Goal: Task Accomplishment & Management: Manage account settings

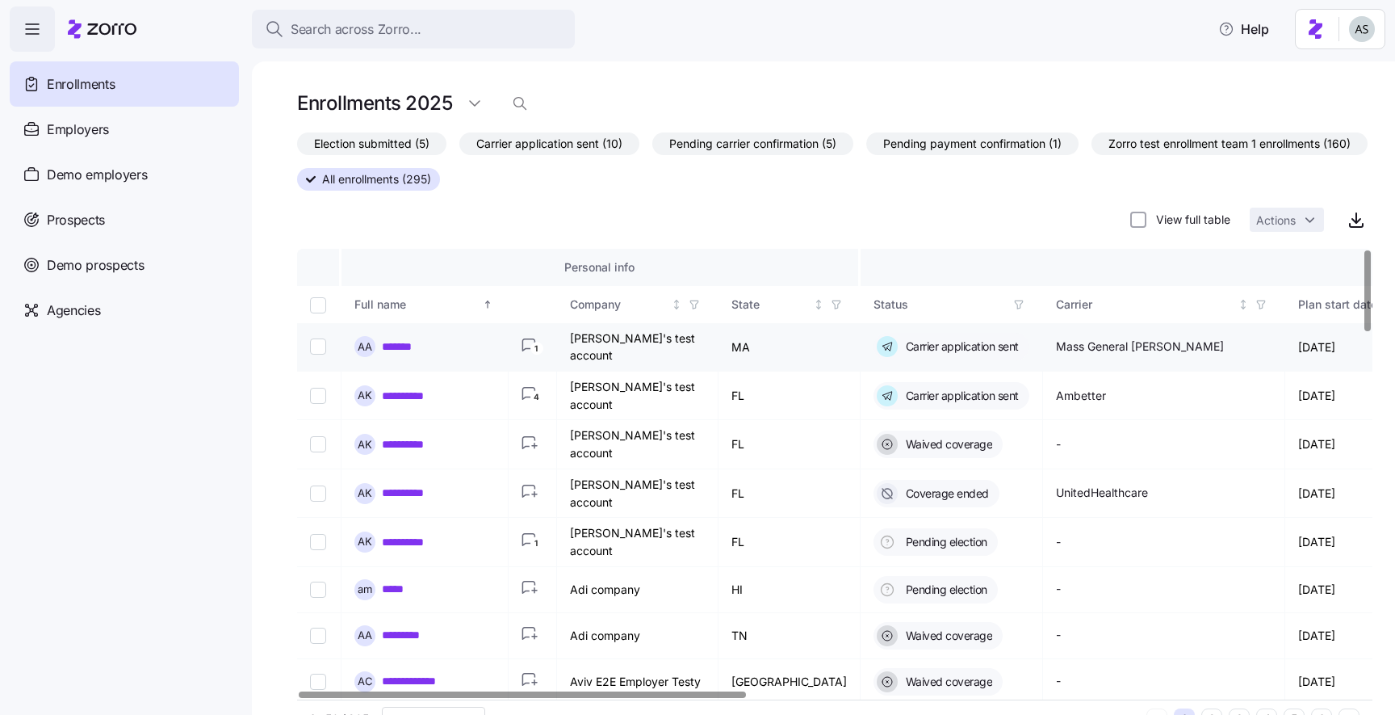
click at [398, 342] on link "*******" at bounding box center [401, 346] width 38 height 16
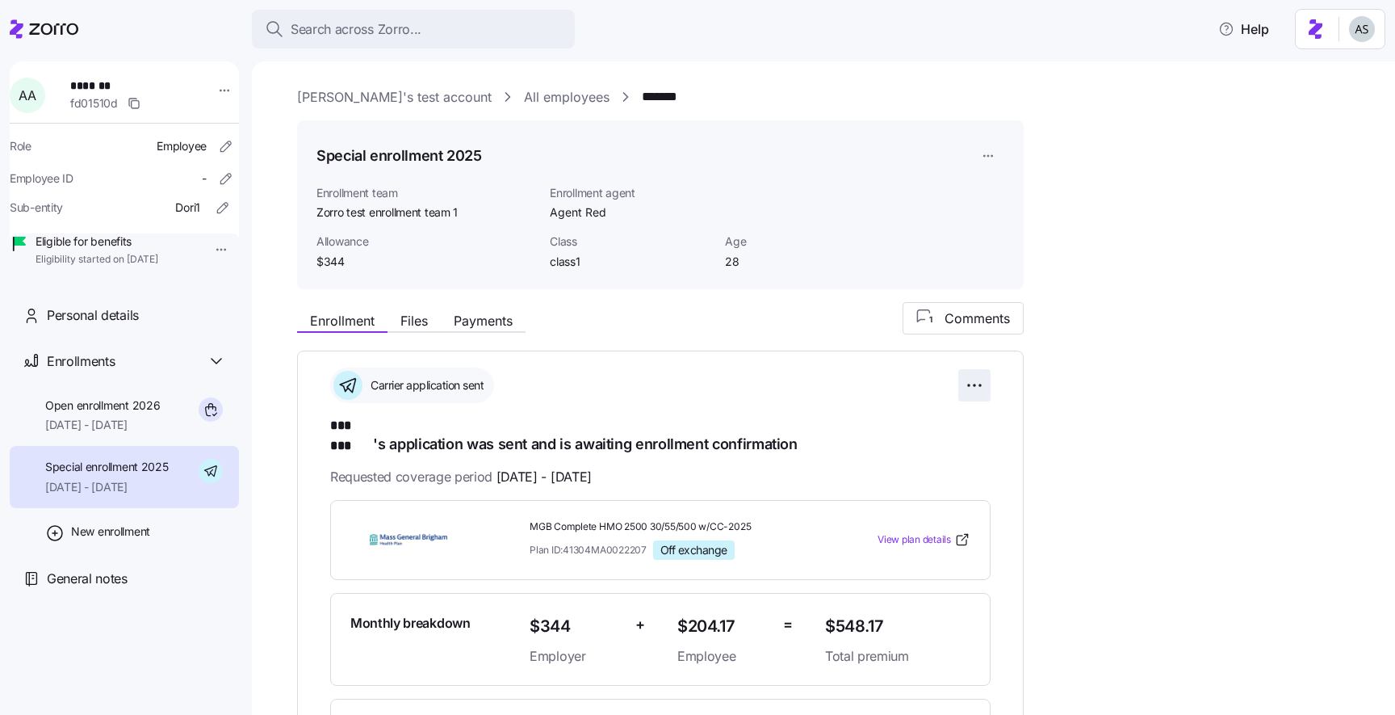
click at [979, 384] on html "**********" at bounding box center [697, 352] width 1395 height 705
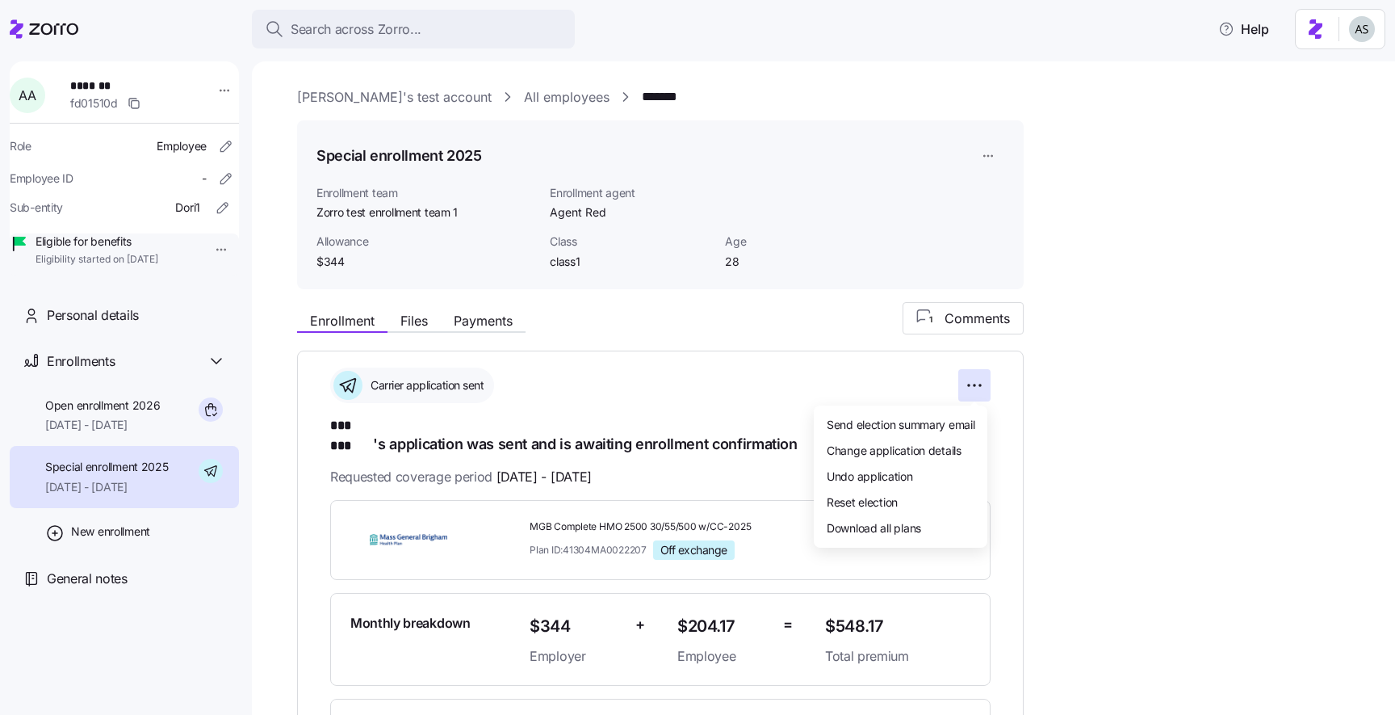
click at [964, 384] on html "**********" at bounding box center [697, 352] width 1395 height 705
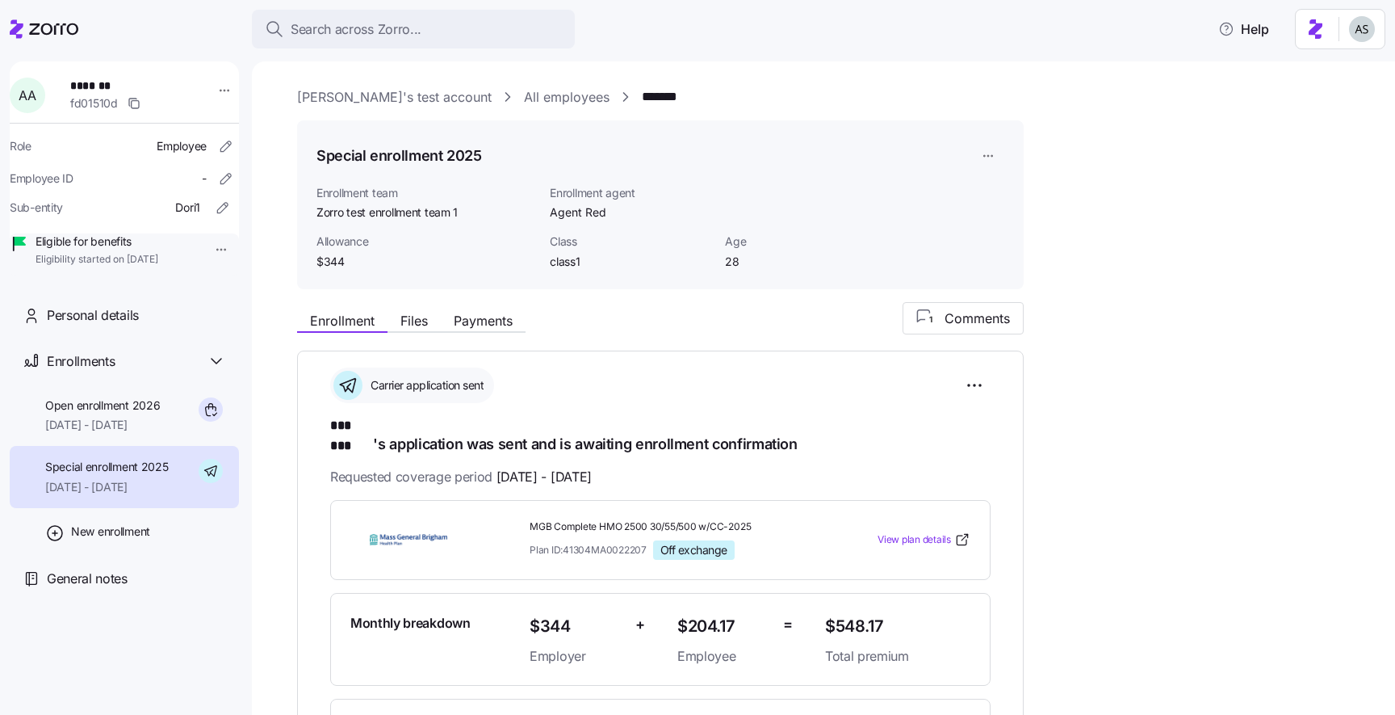
scroll to position [2, 0]
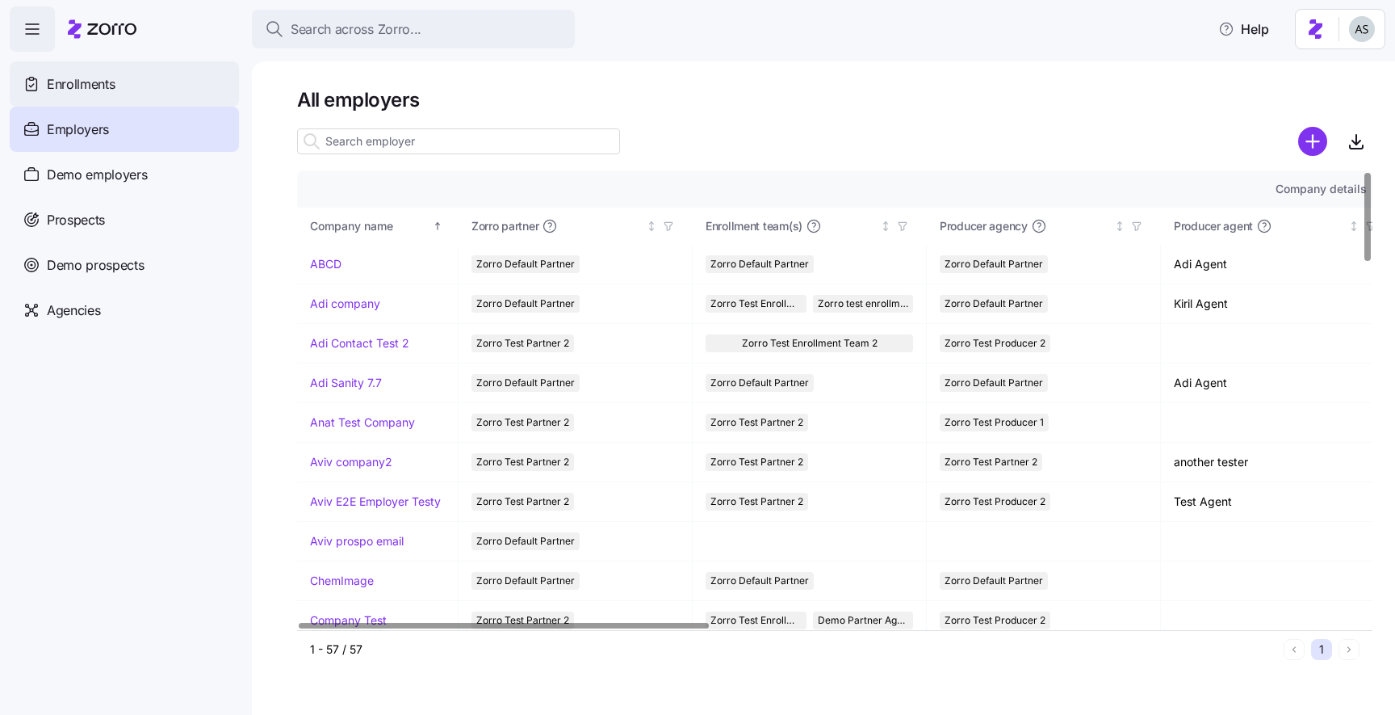
click at [134, 89] on div "Enrollments" at bounding box center [124, 83] width 229 height 45
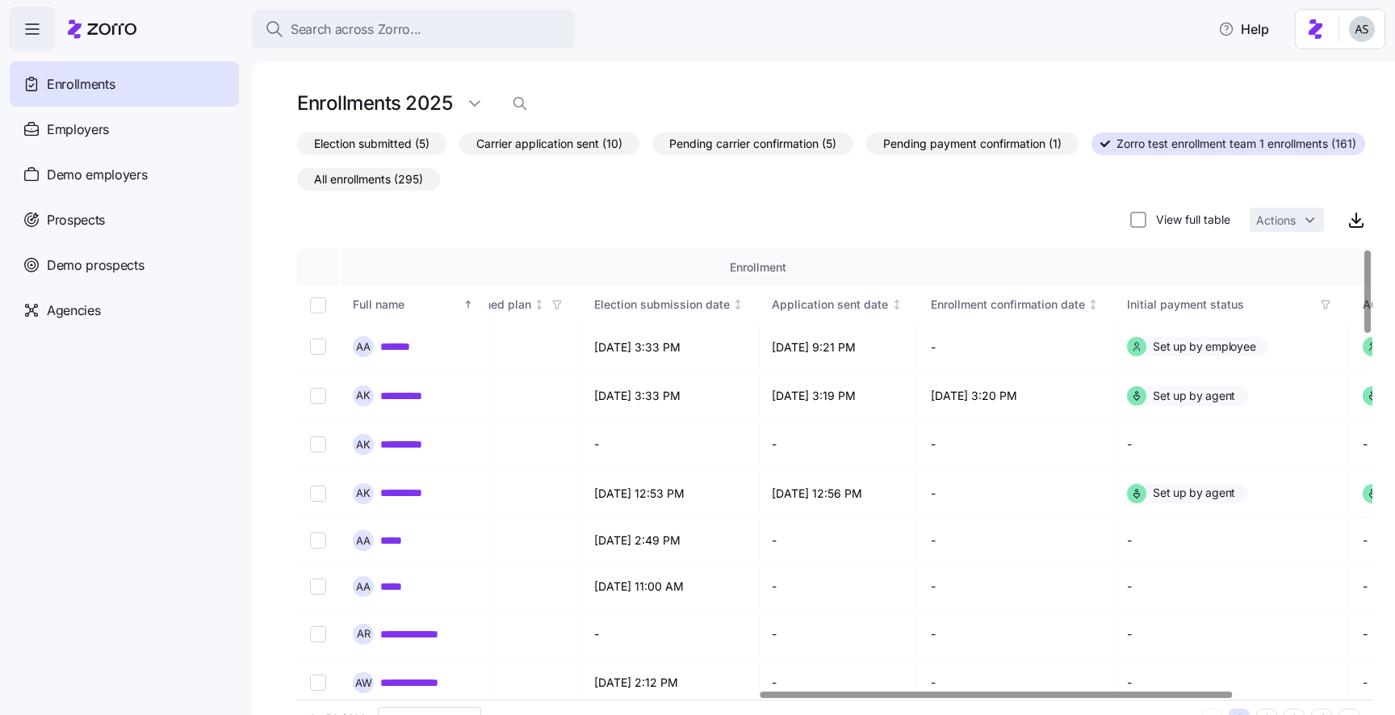
scroll to position [0, 1346]
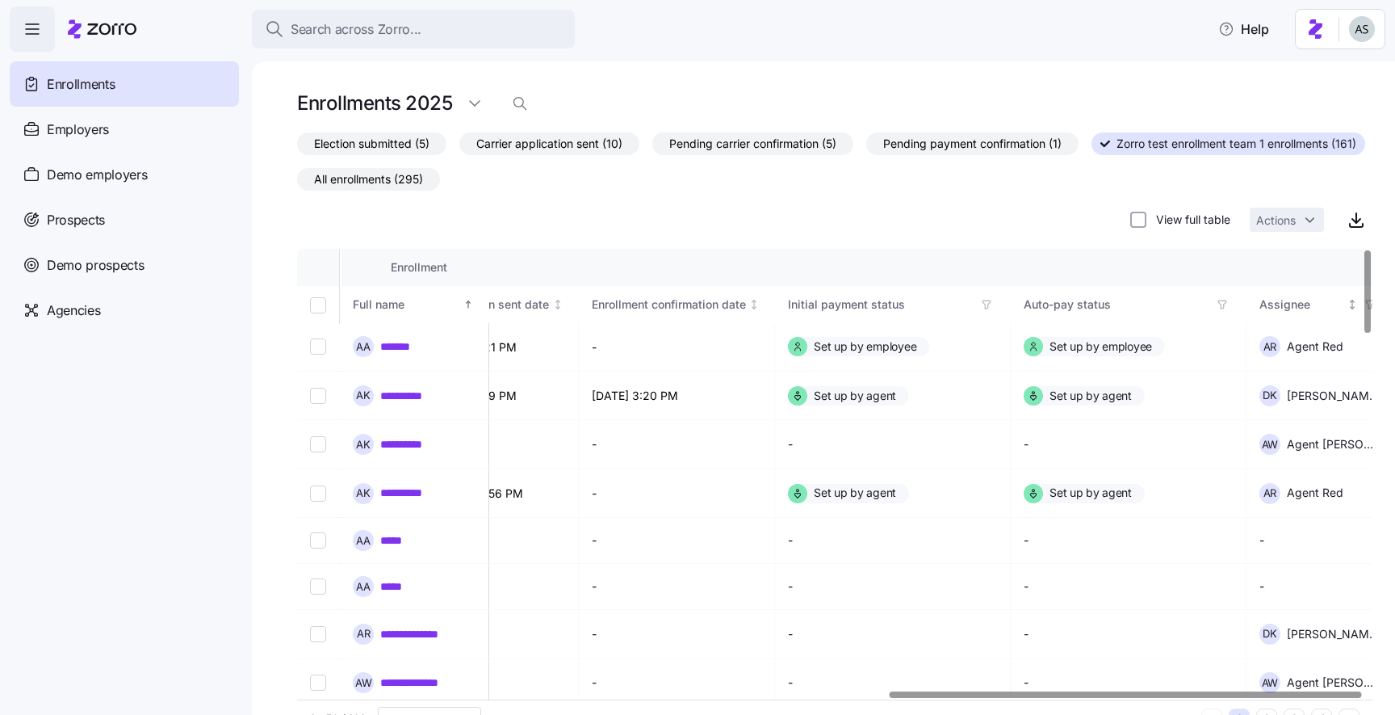
click at [1365, 305] on icon "button" at bounding box center [1370, 304] width 11 height 11
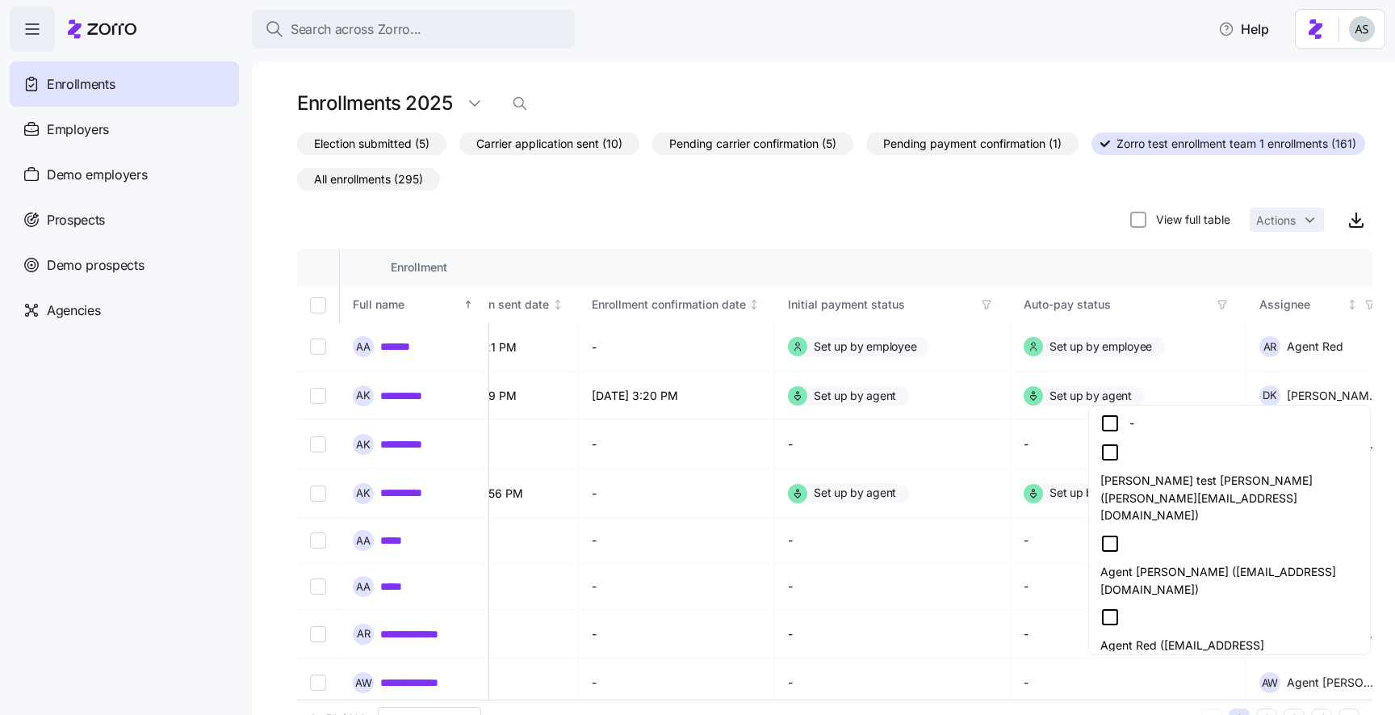
click at [1184, 602] on div "Agent Red ([EMAIL_ADDRESS][DOMAIN_NAME])" at bounding box center [1230, 638] width 275 height 73
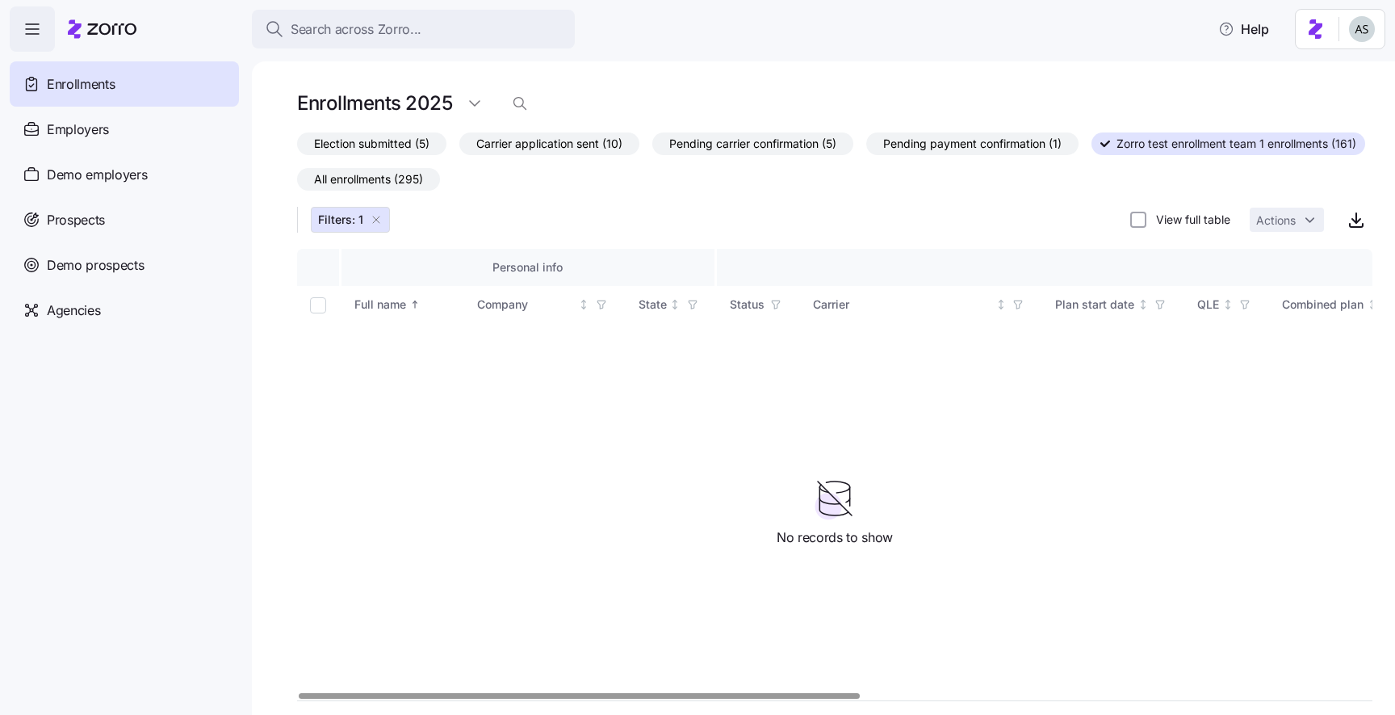
click at [373, 222] on icon "button" at bounding box center [376, 219] width 6 height 6
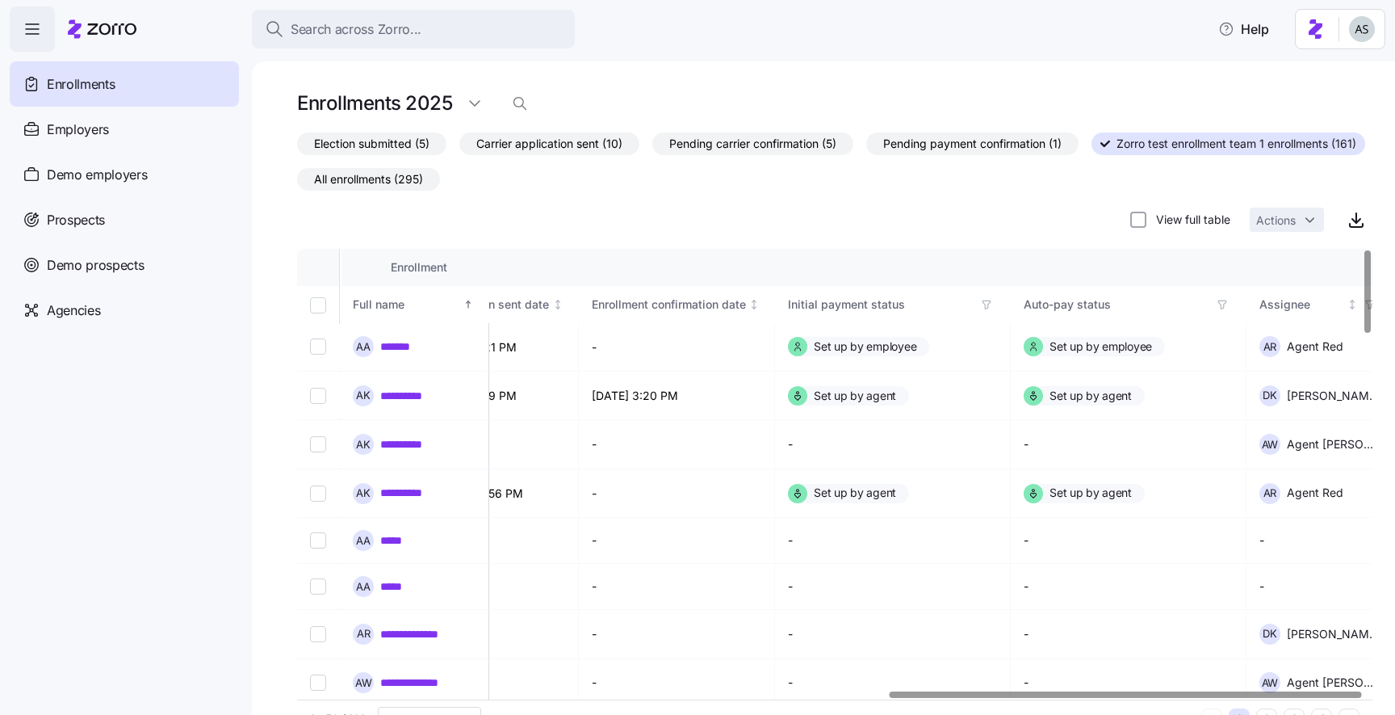
click at [1173, 227] on label "View full table" at bounding box center [1189, 220] width 84 height 16
click at [1147, 227] on input "View full table" at bounding box center [1139, 220] width 16 height 16
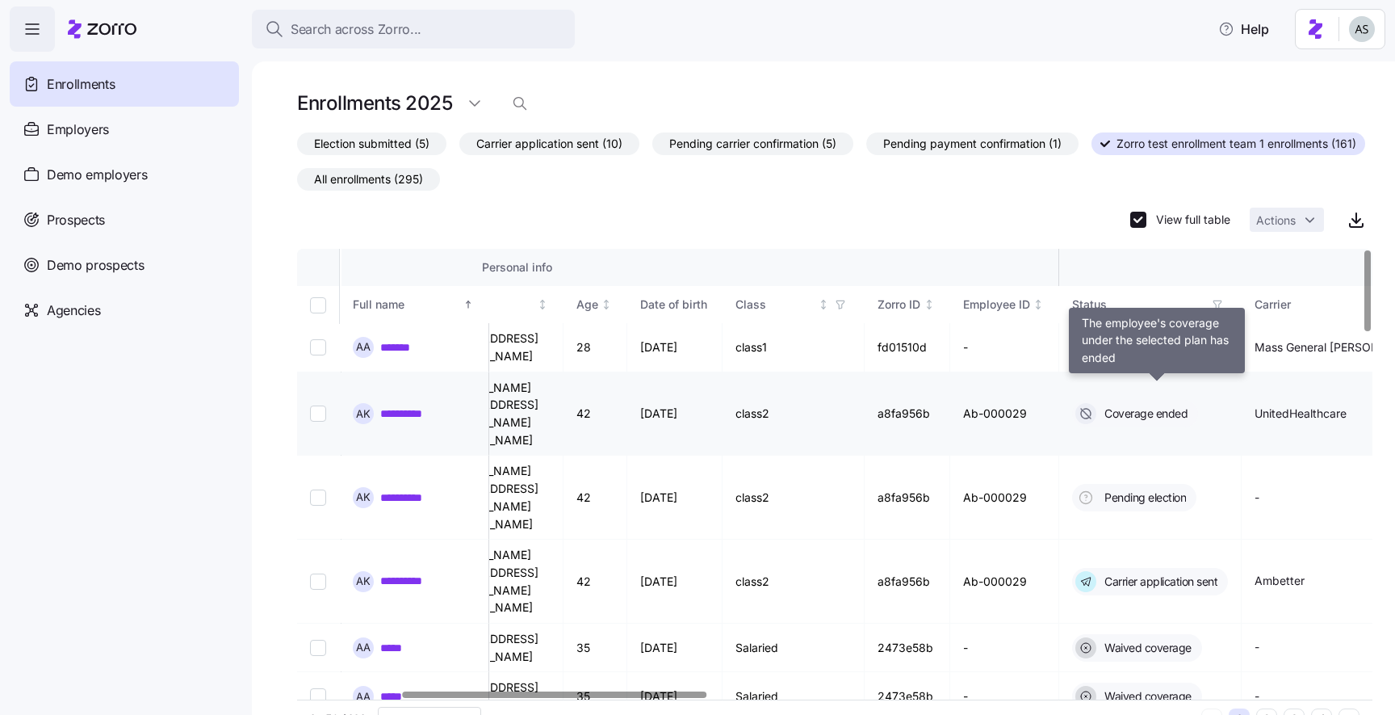
scroll to position [0, 0]
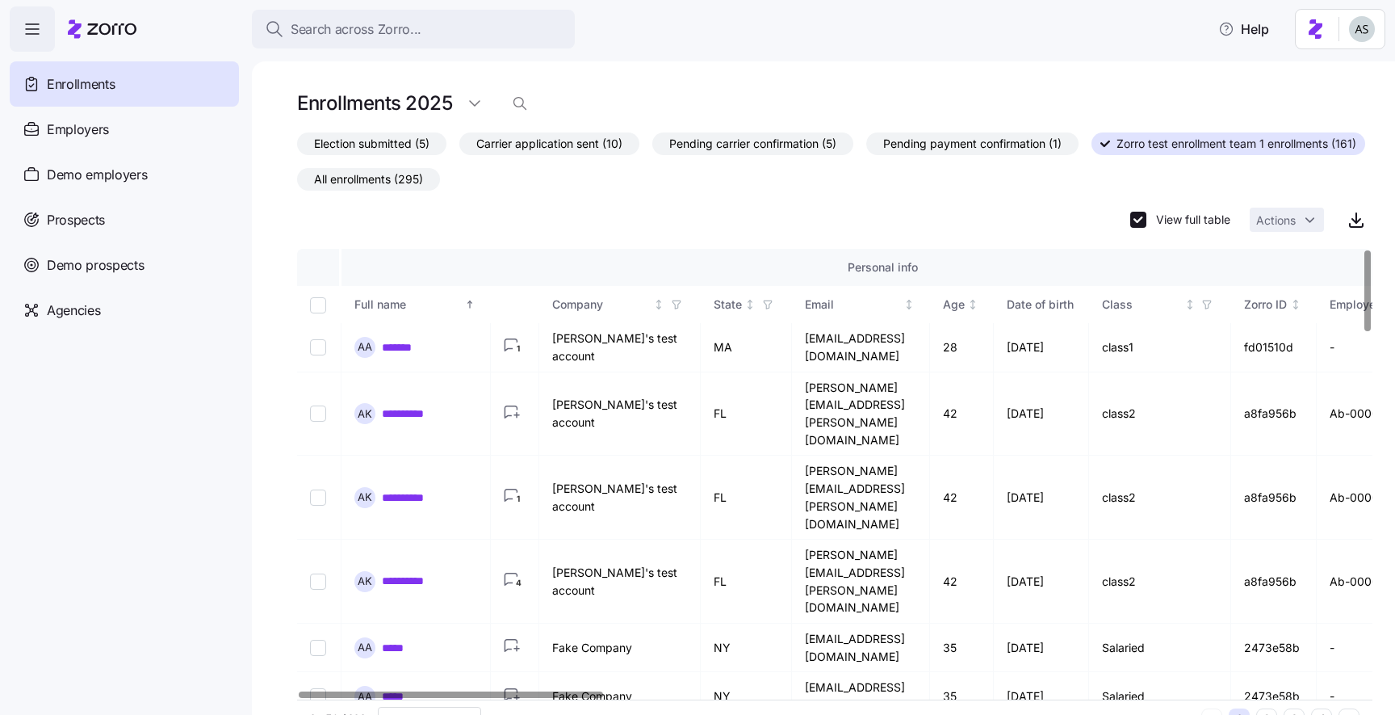
click at [1164, 228] on div "View full table Actions" at bounding box center [1228, 220] width 194 height 24
click at [1138, 219] on input "View full table" at bounding box center [1139, 220] width 16 height 16
checkbox input "false"
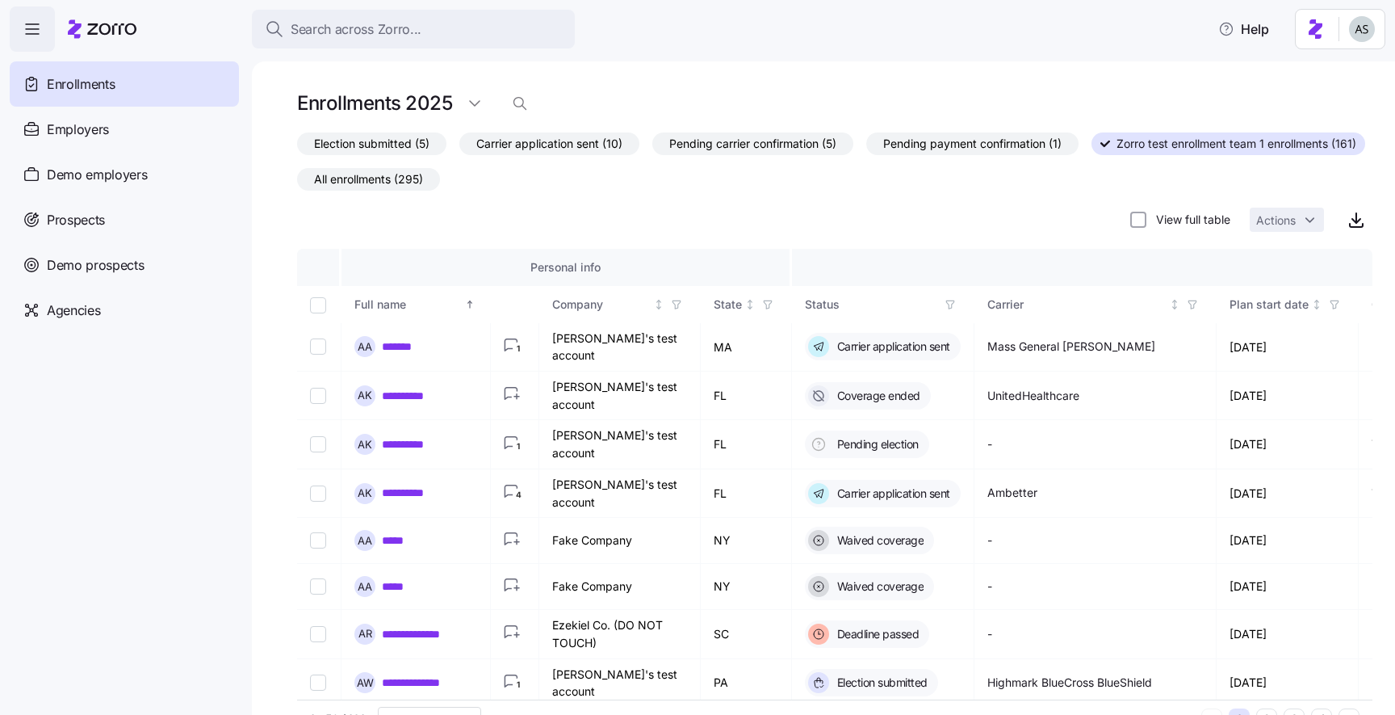
click at [24, 52] on nav "Enrollments Employers Demo employers Prospects Demo prospects Agencies" at bounding box center [126, 383] width 252 height 663
click at [24, 31] on icon "button" at bounding box center [32, 28] width 19 height 19
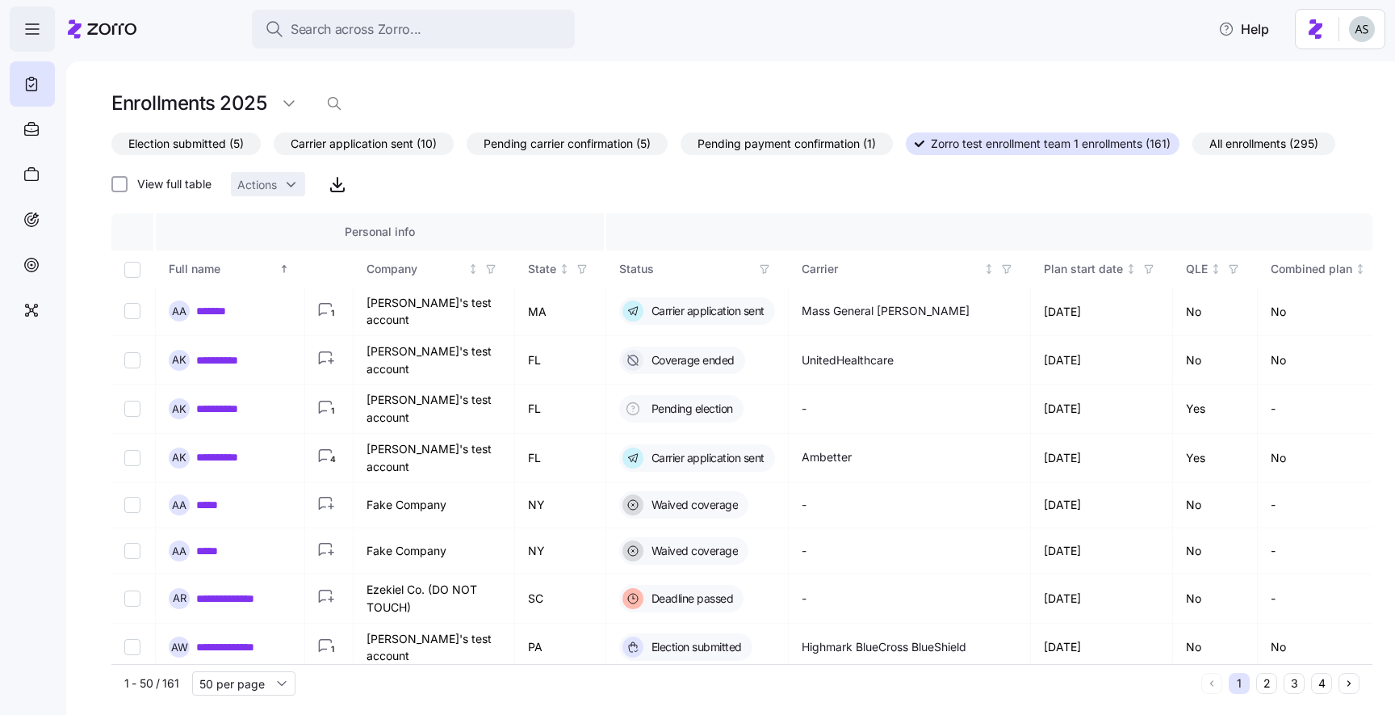
click at [24, 31] on icon "button" at bounding box center [32, 28] width 19 height 19
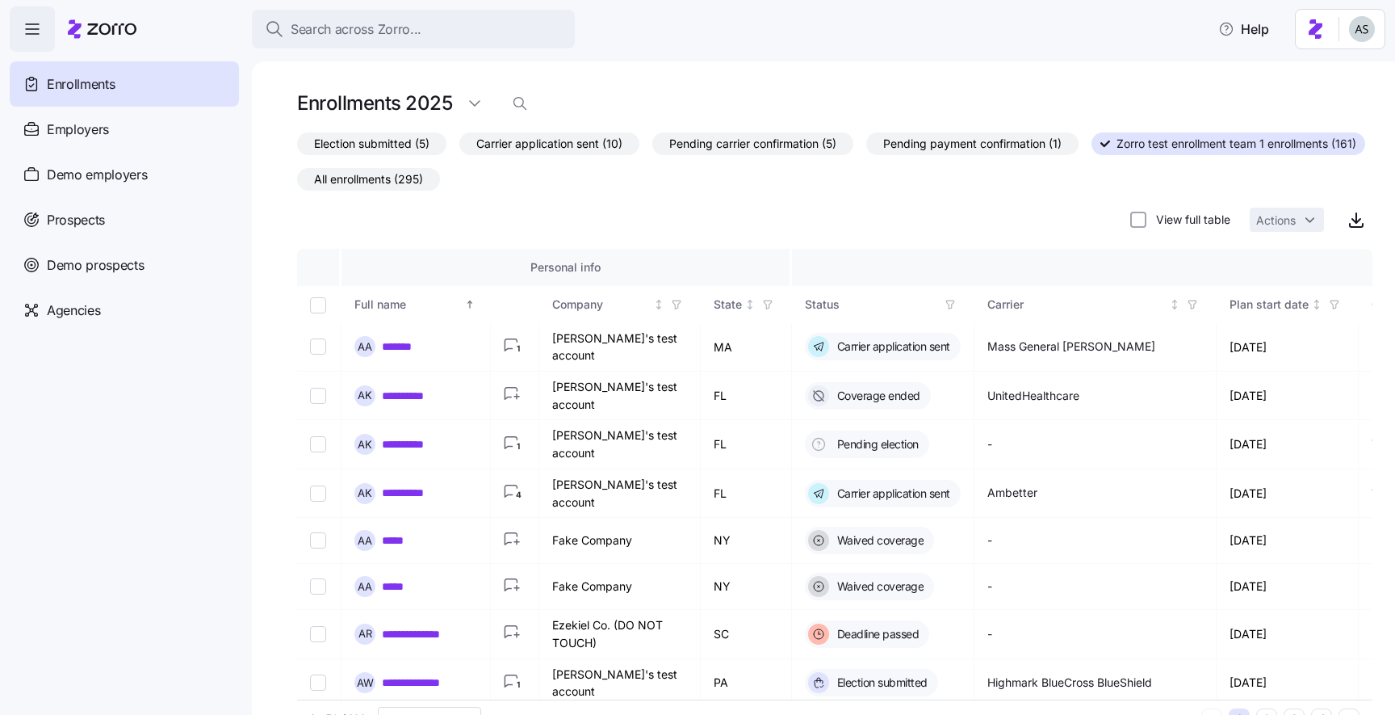
click at [24, 31] on icon "button" at bounding box center [32, 28] width 19 height 19
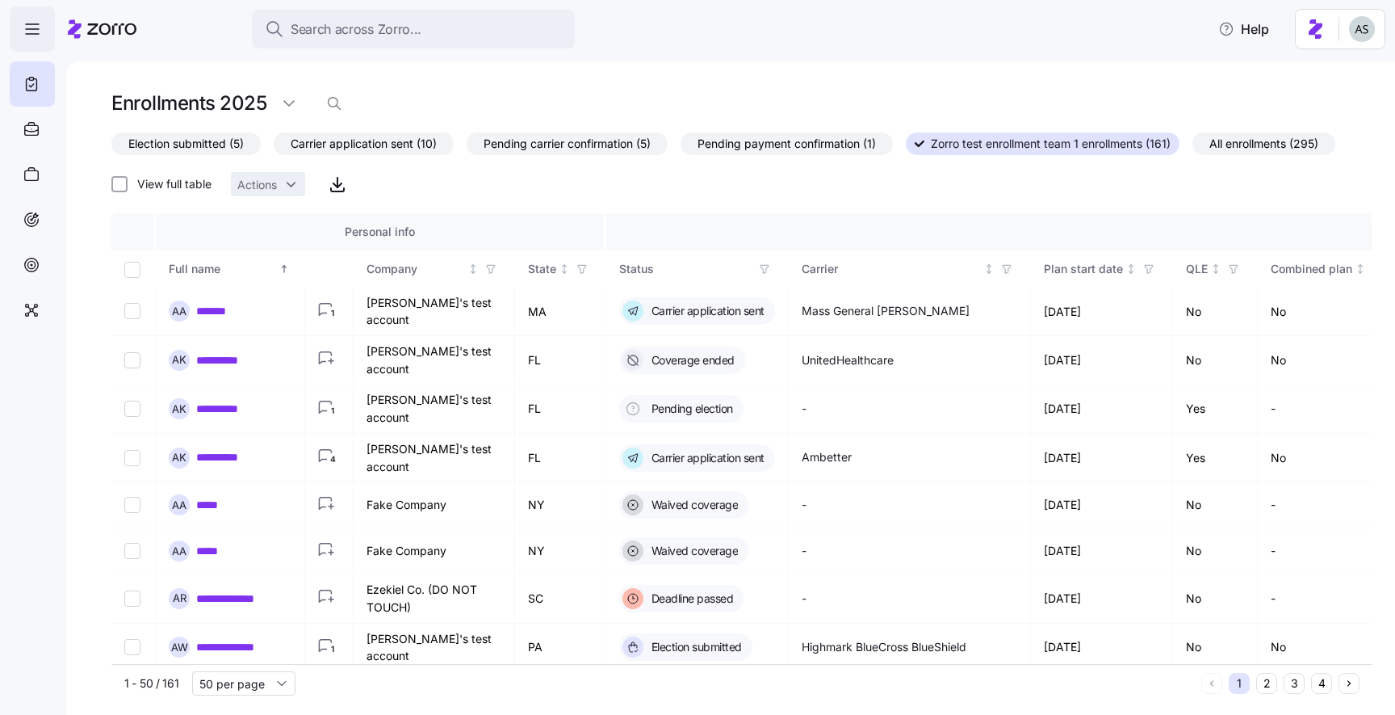
click at [24, 31] on icon "button" at bounding box center [32, 28] width 19 height 19
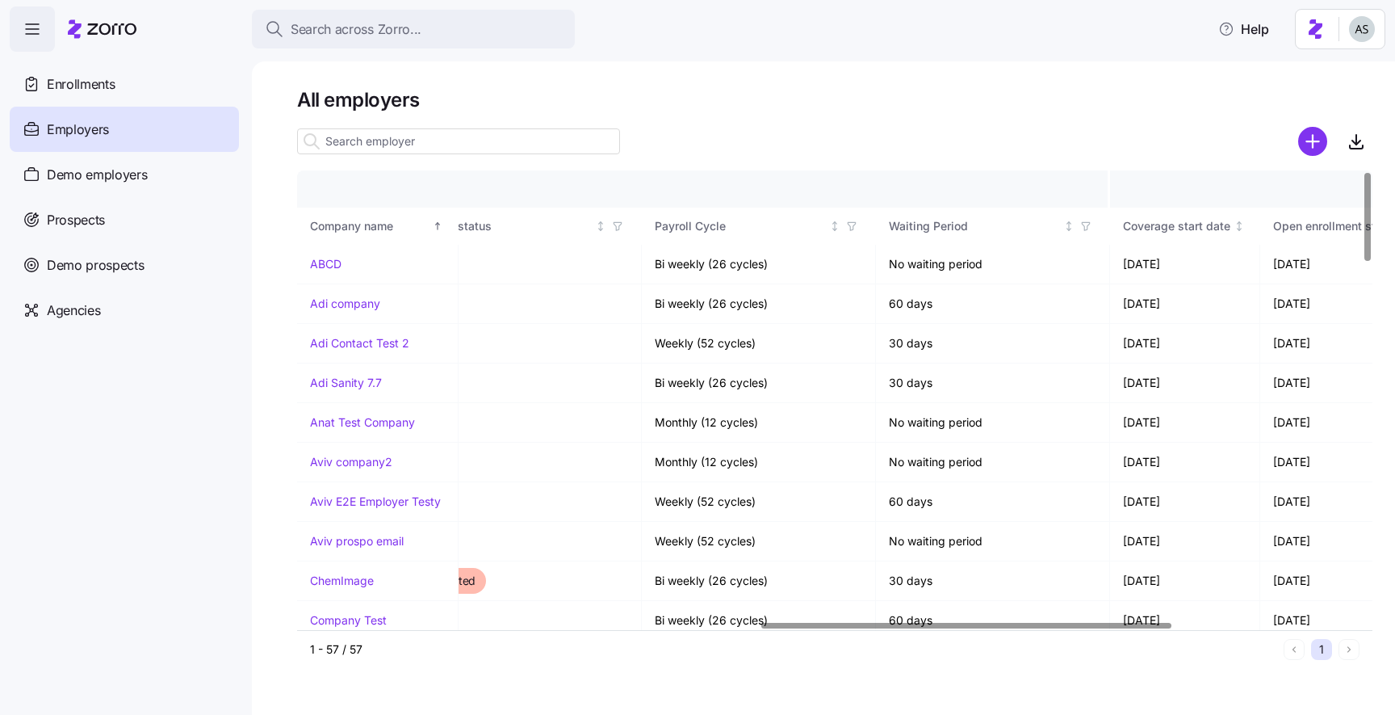
scroll to position [0, 1331]
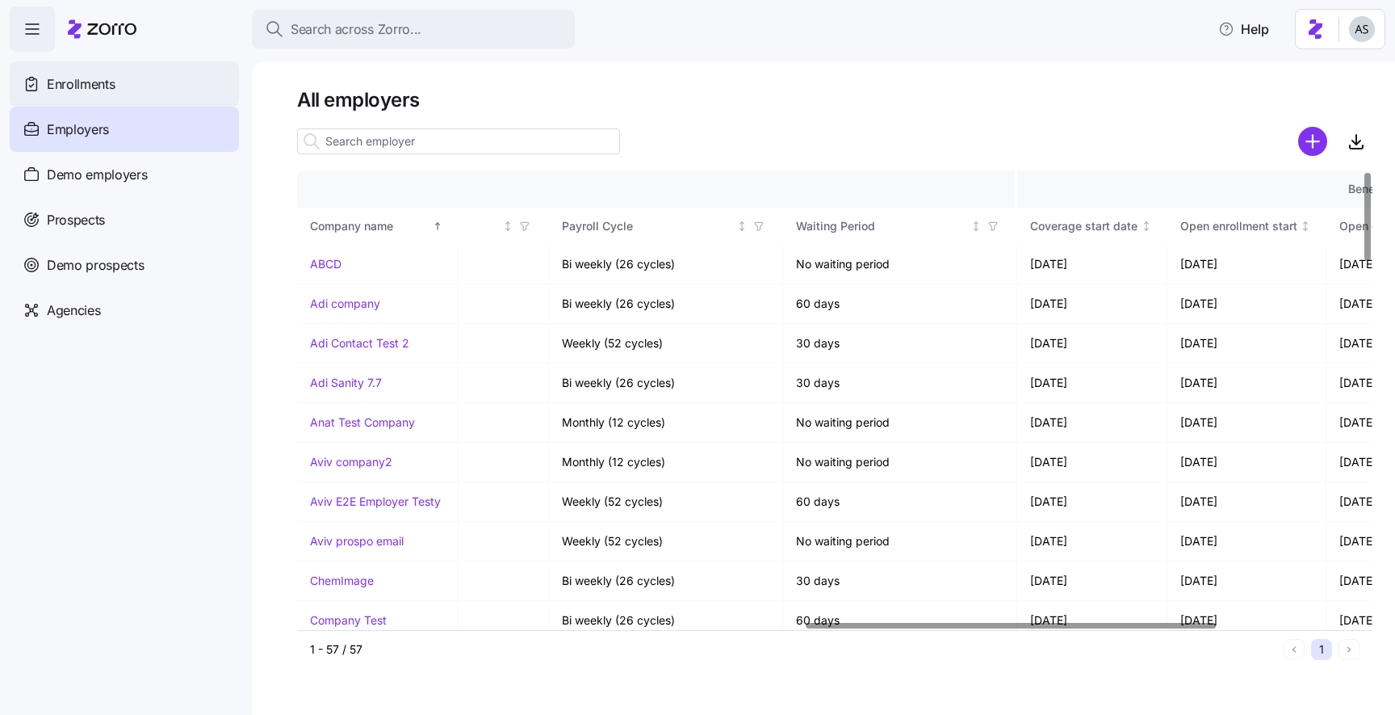
click at [128, 94] on div "Enrollments" at bounding box center [124, 83] width 229 height 45
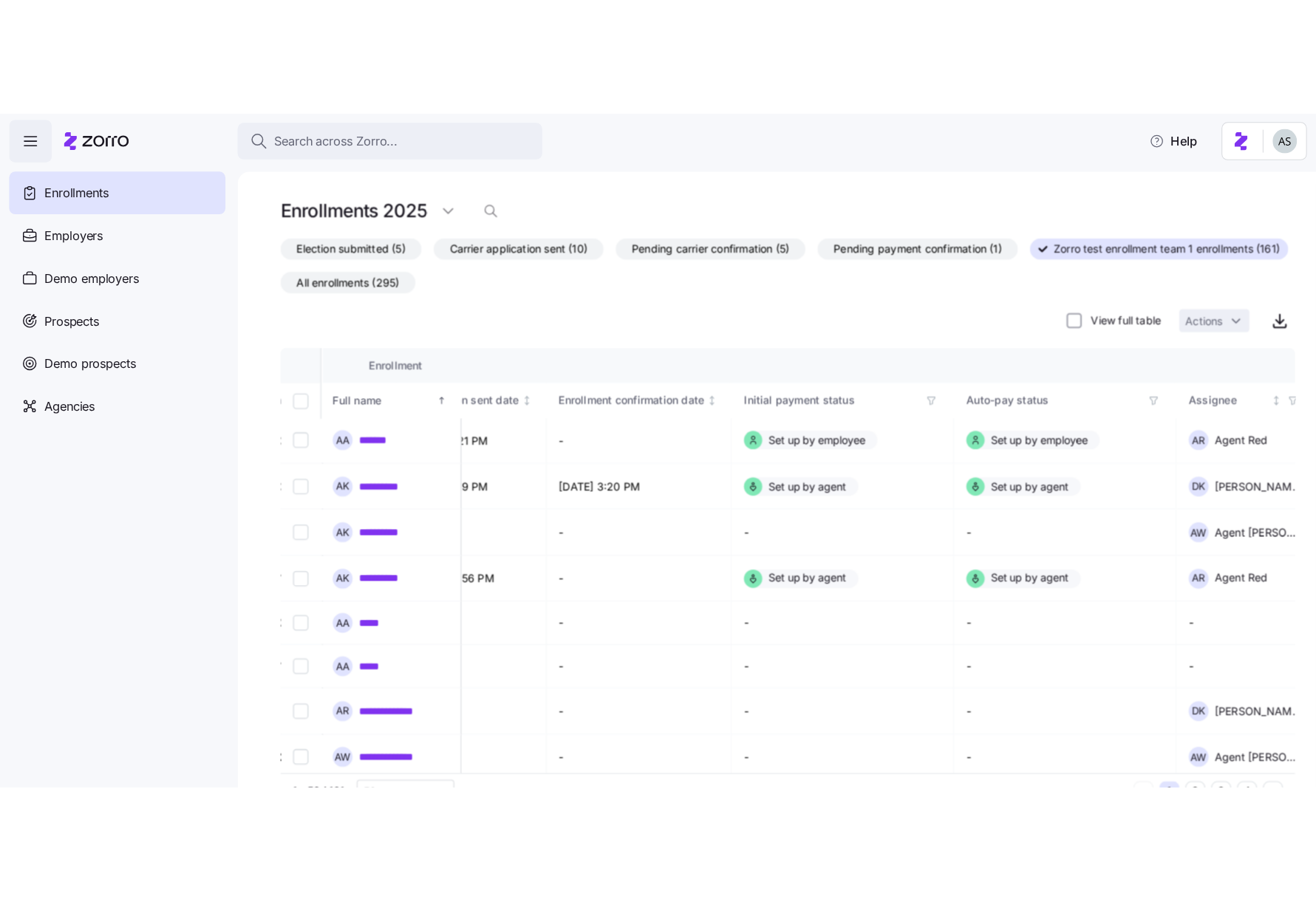
scroll to position [0, 617]
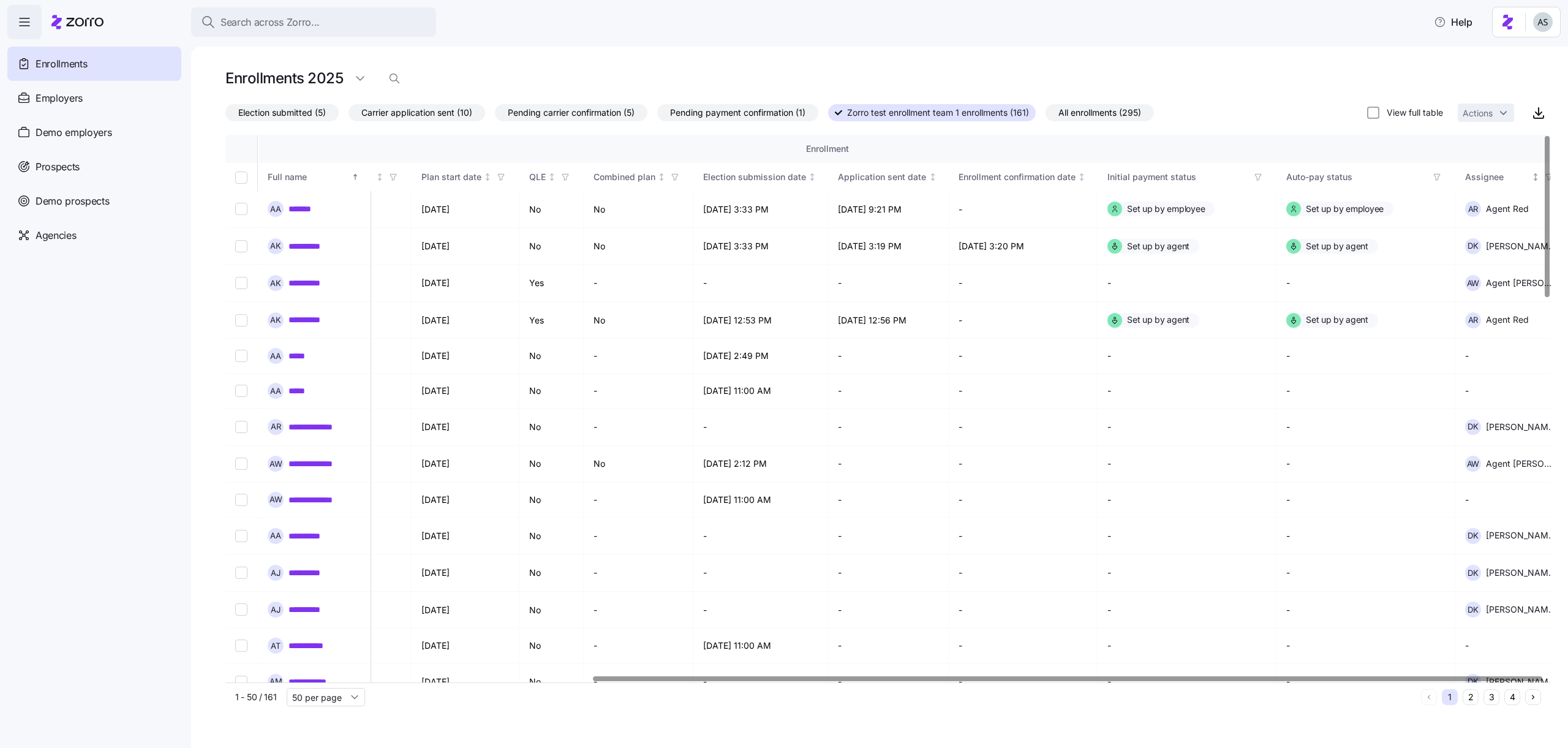
click at [1058, 176] on icon "button" at bounding box center [1549, 177] width 8 height 8
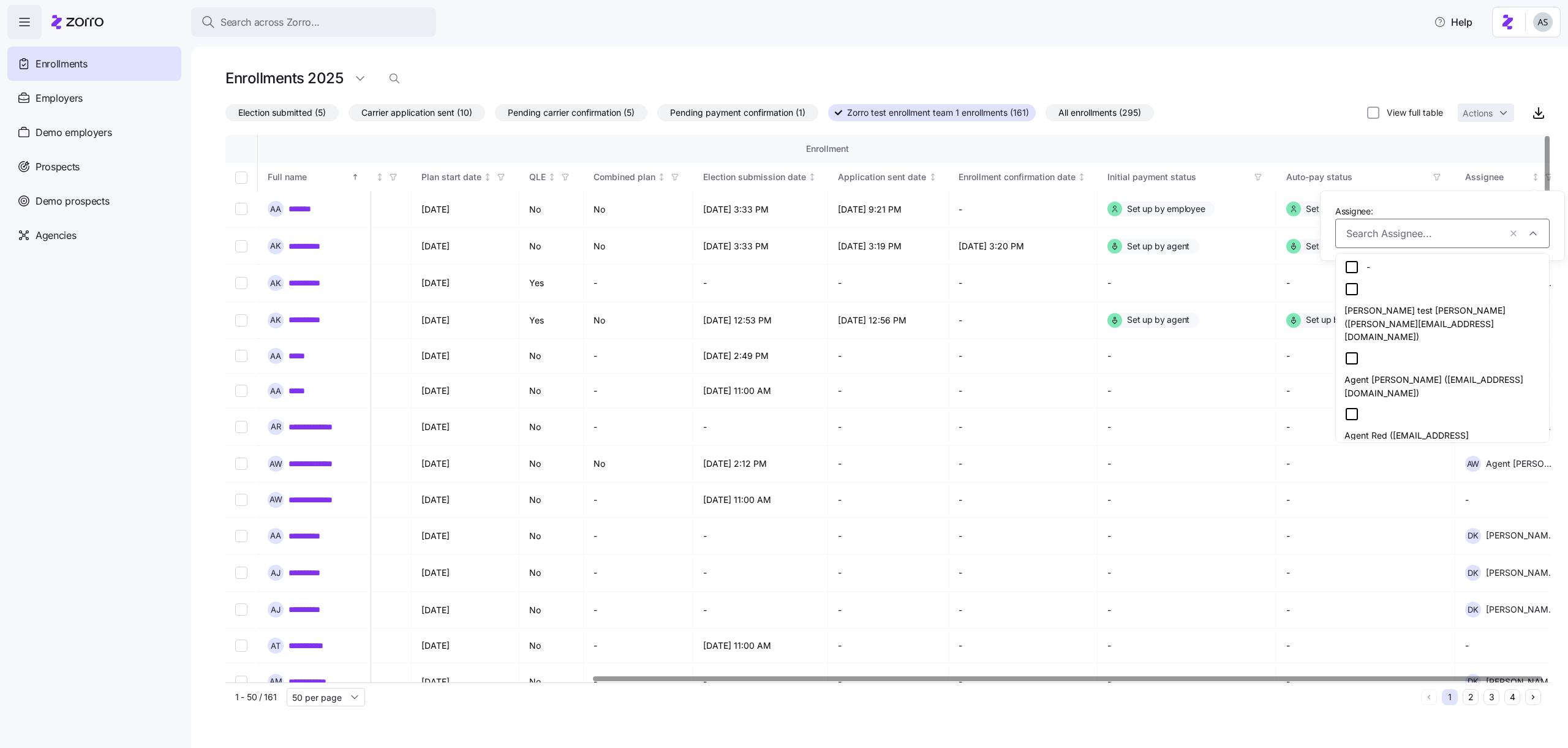
click at [1058, 407] on div "Agent Red ([EMAIL_ADDRESS][DOMAIN_NAME])" at bounding box center [1442, 431] width 196 height 49
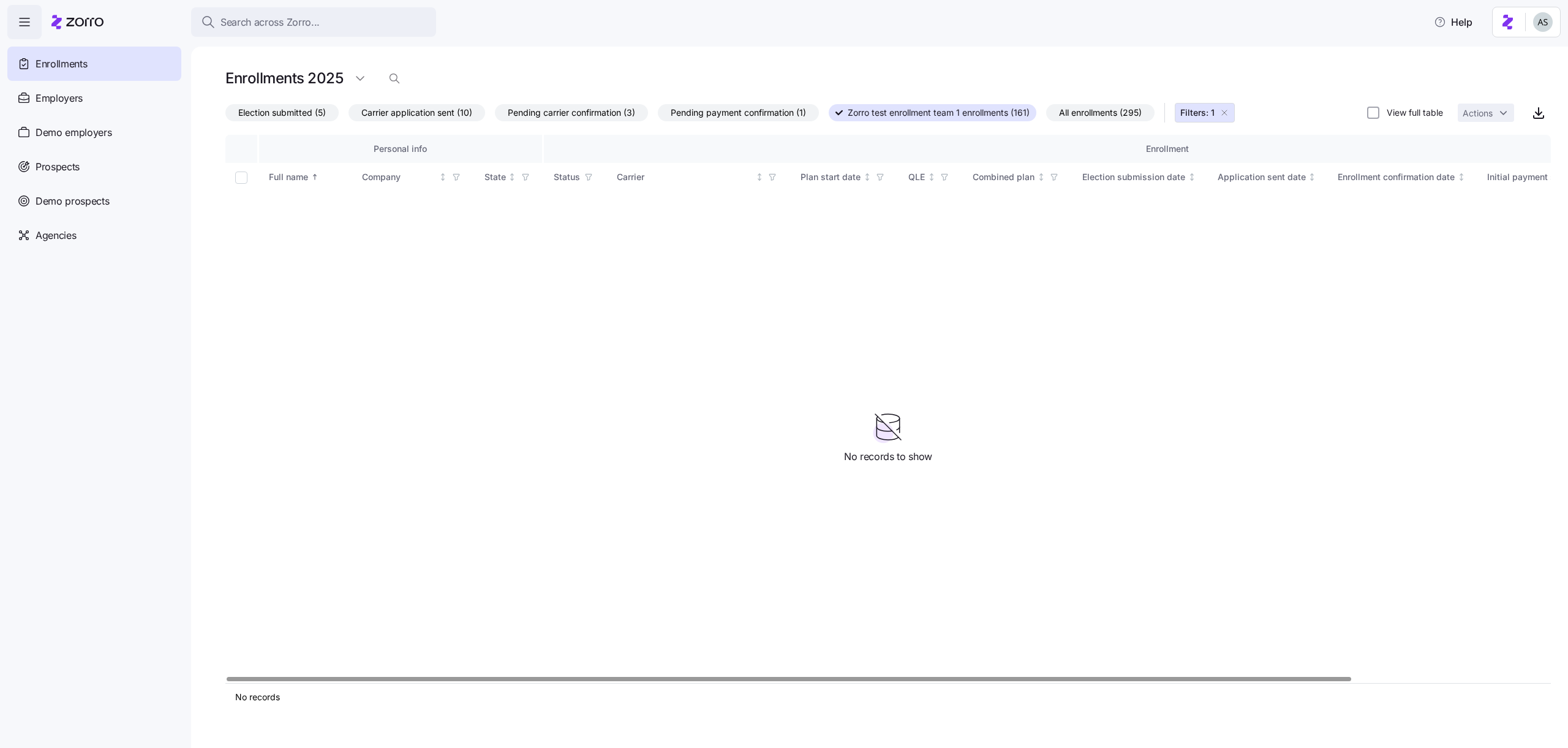
click at [1058, 118] on button "Filters: 1" at bounding box center [1205, 113] width 60 height 20
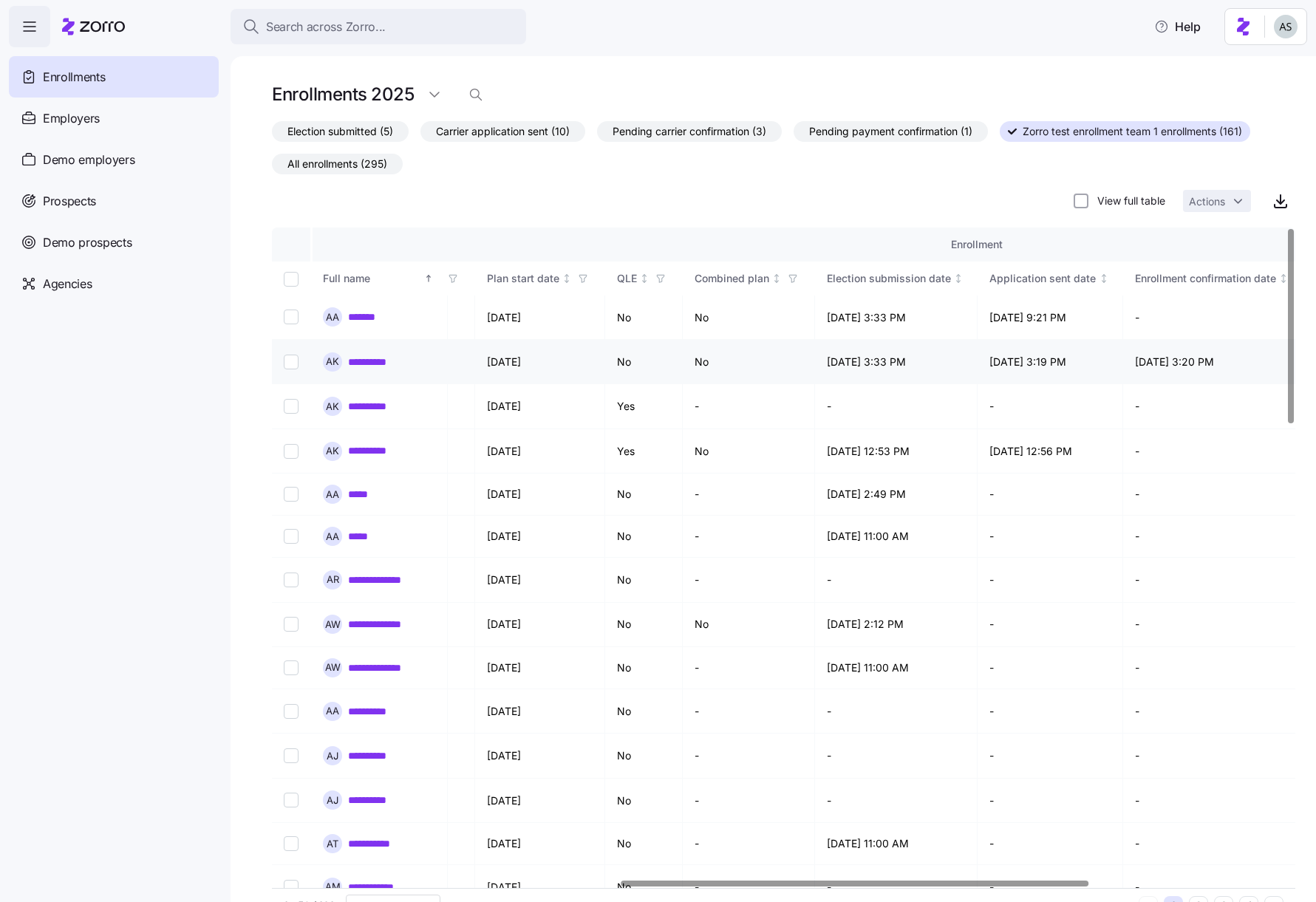
scroll to position [0, 1192]
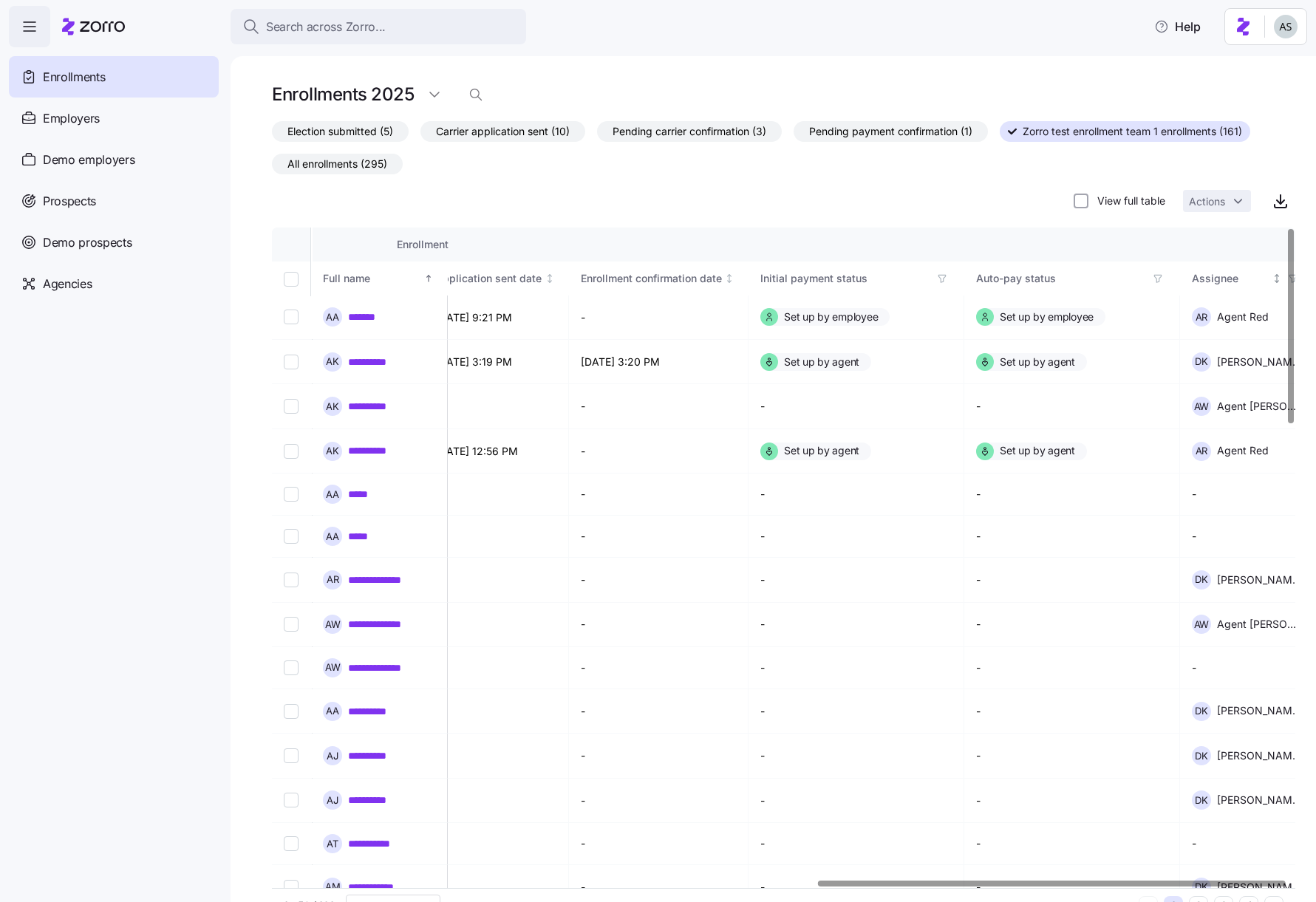
click at [1277, 285] on span "button" at bounding box center [1293, 279] width 16 height 16
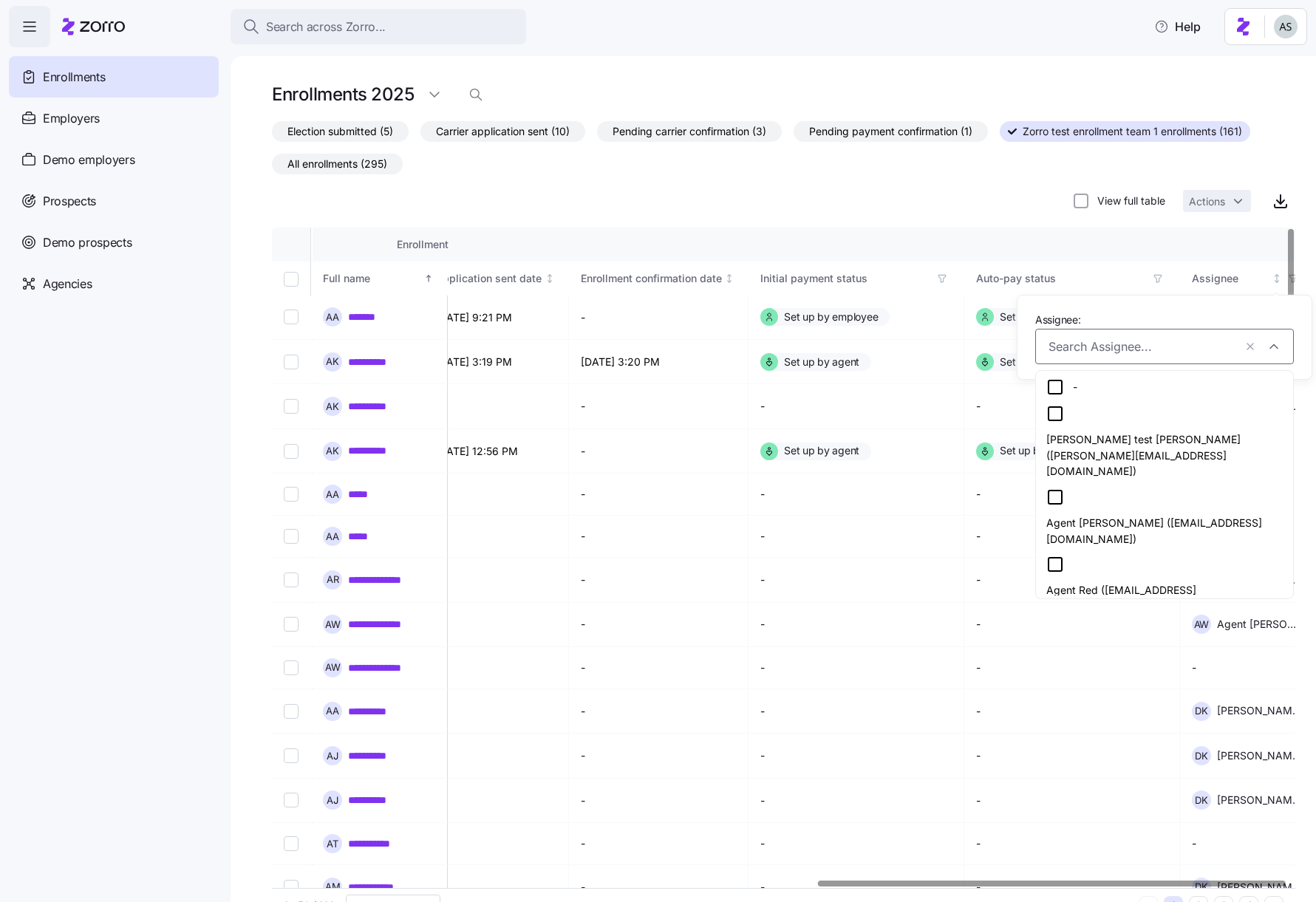
click at [1116, 555] on div "Agent Red ([EMAIL_ADDRESS][DOMAIN_NAME])" at bounding box center [1164, 585] width 236 height 59
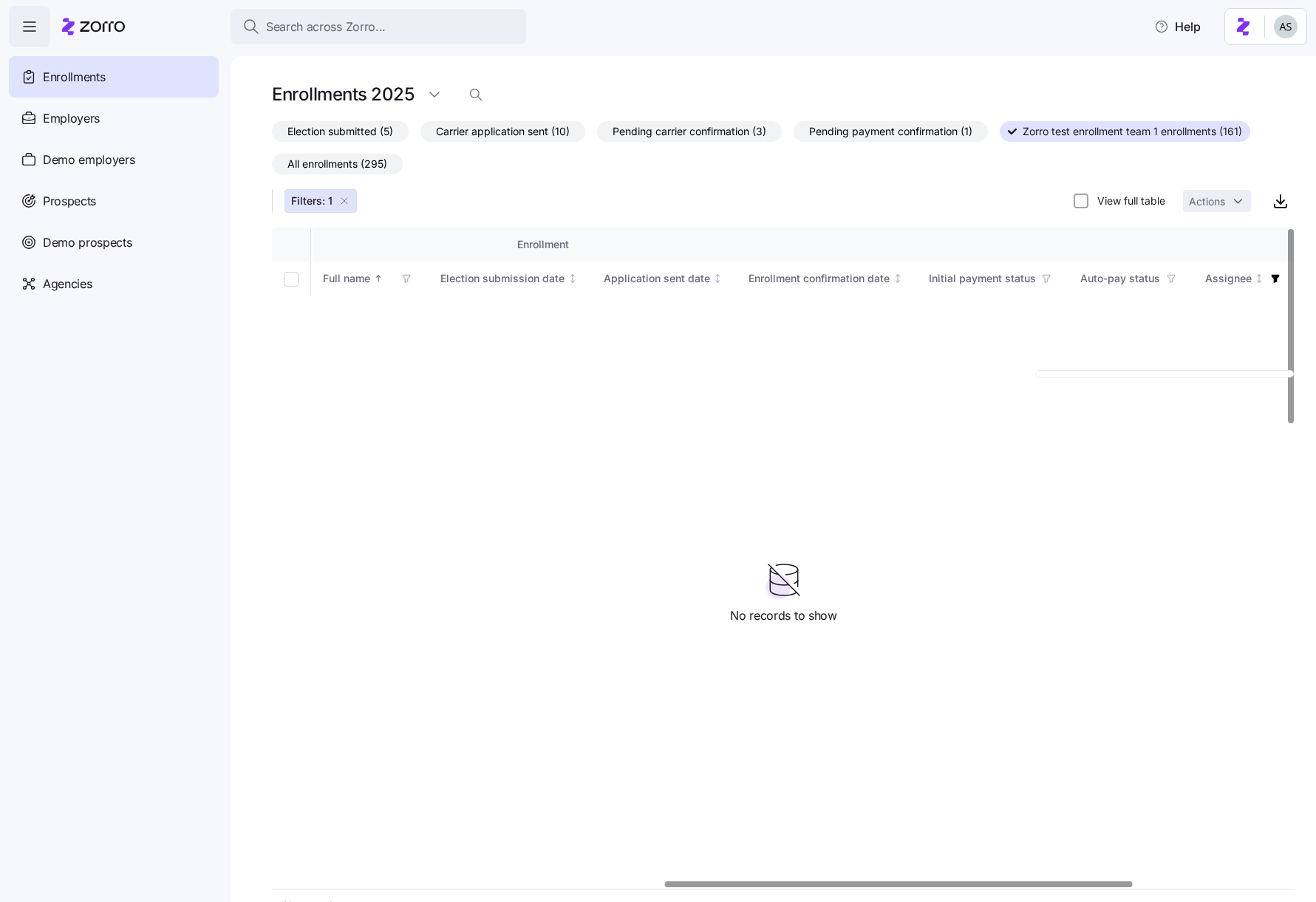
scroll to position [0, 858]
click at [351, 199] on button "Filters: 1" at bounding box center [320, 201] width 72 height 24
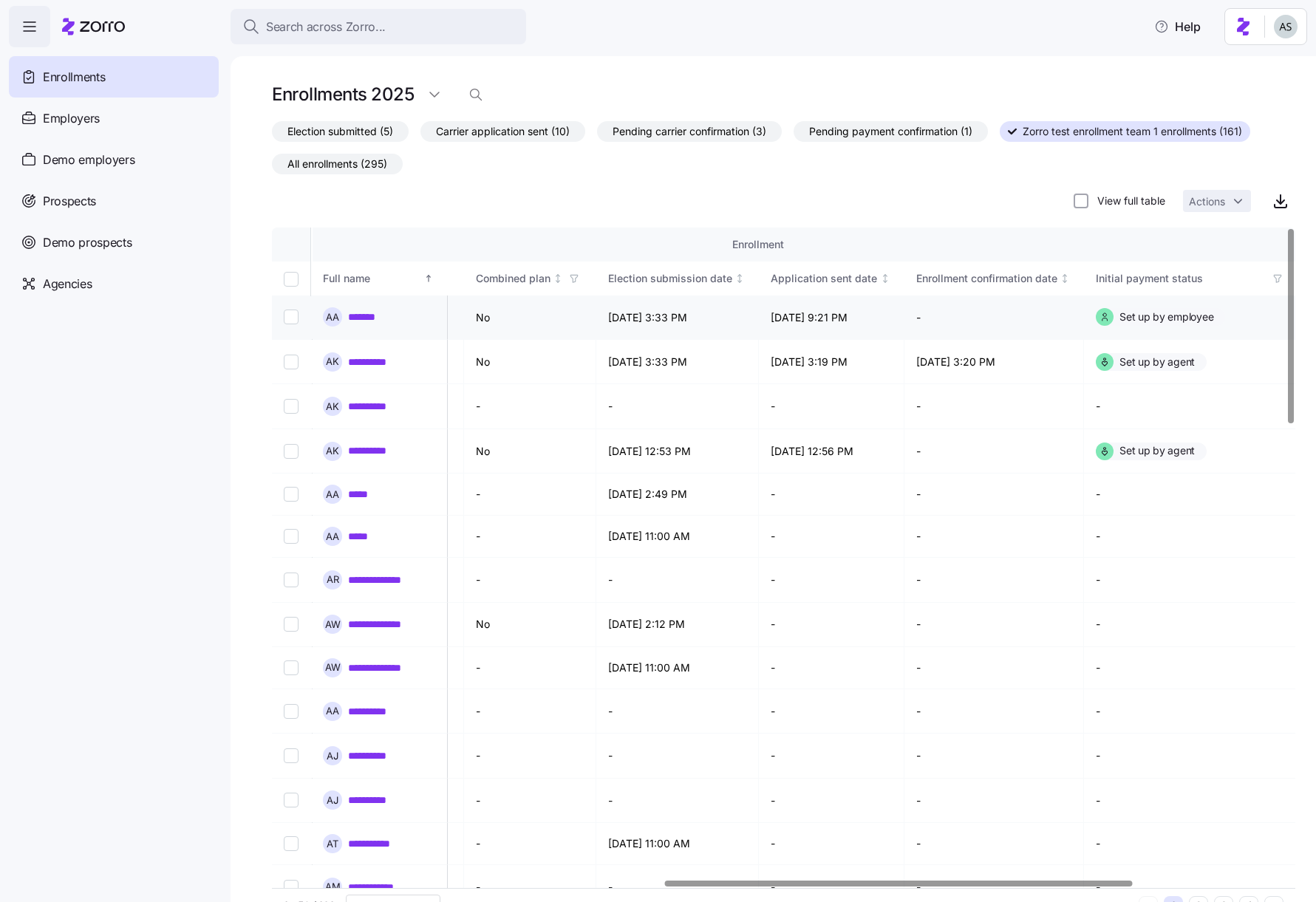
scroll to position [0, 1192]
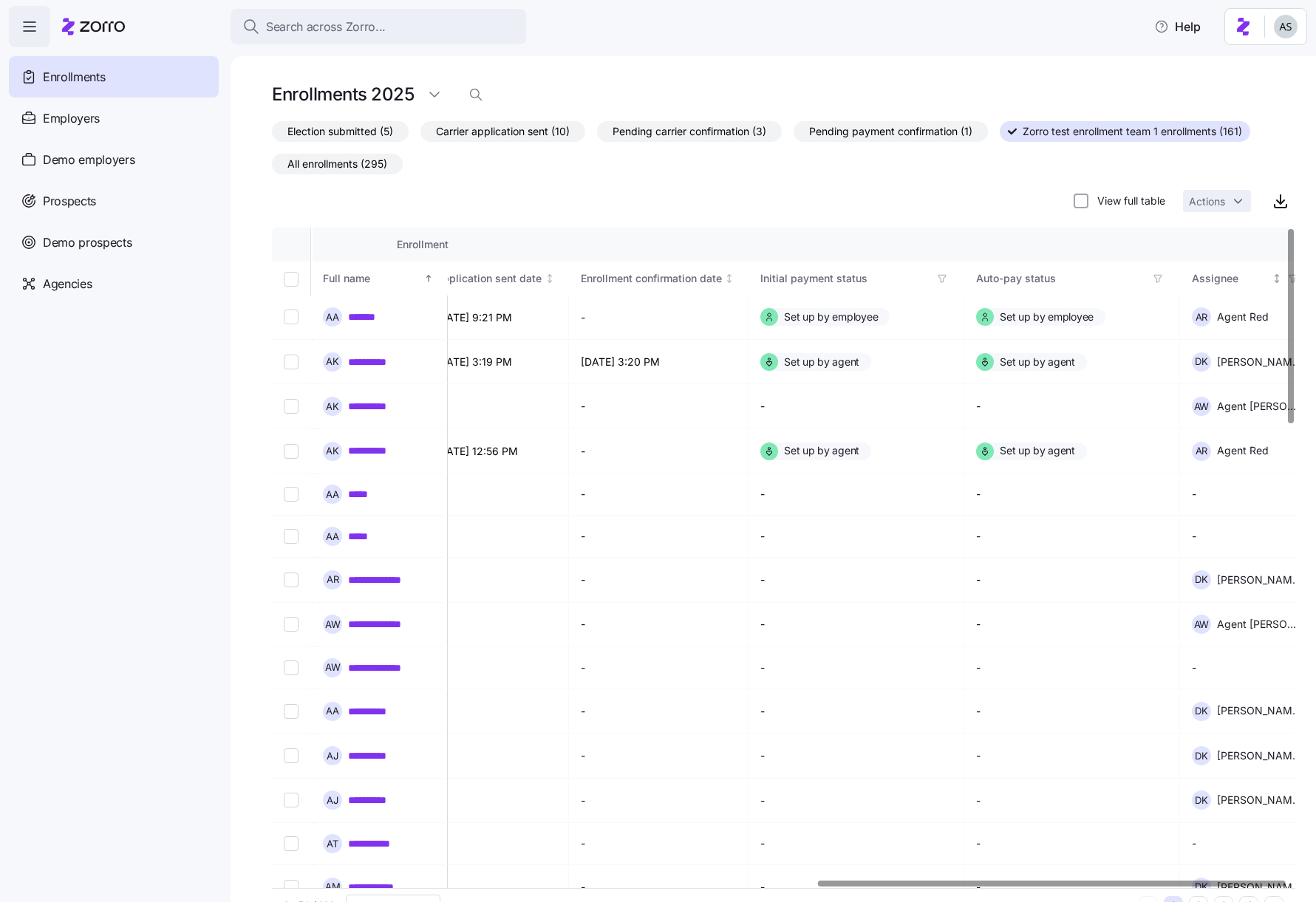
click at [1277, 282] on icon "button" at bounding box center [1292, 278] width 10 height 10
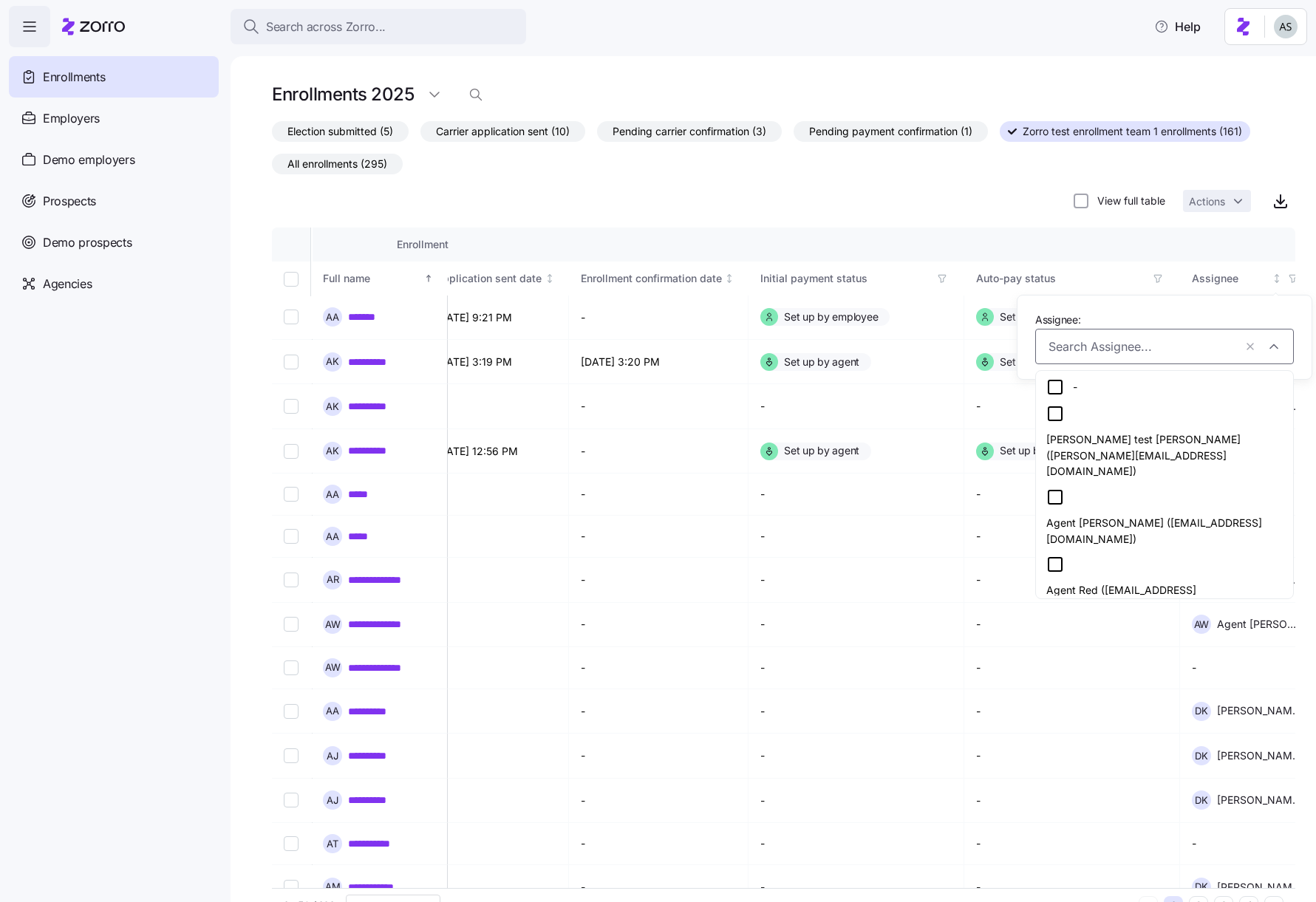
click at [1126, 555] on div "Agent Red ([EMAIL_ADDRESS][DOMAIN_NAME])" at bounding box center [1164, 585] width 236 height 59
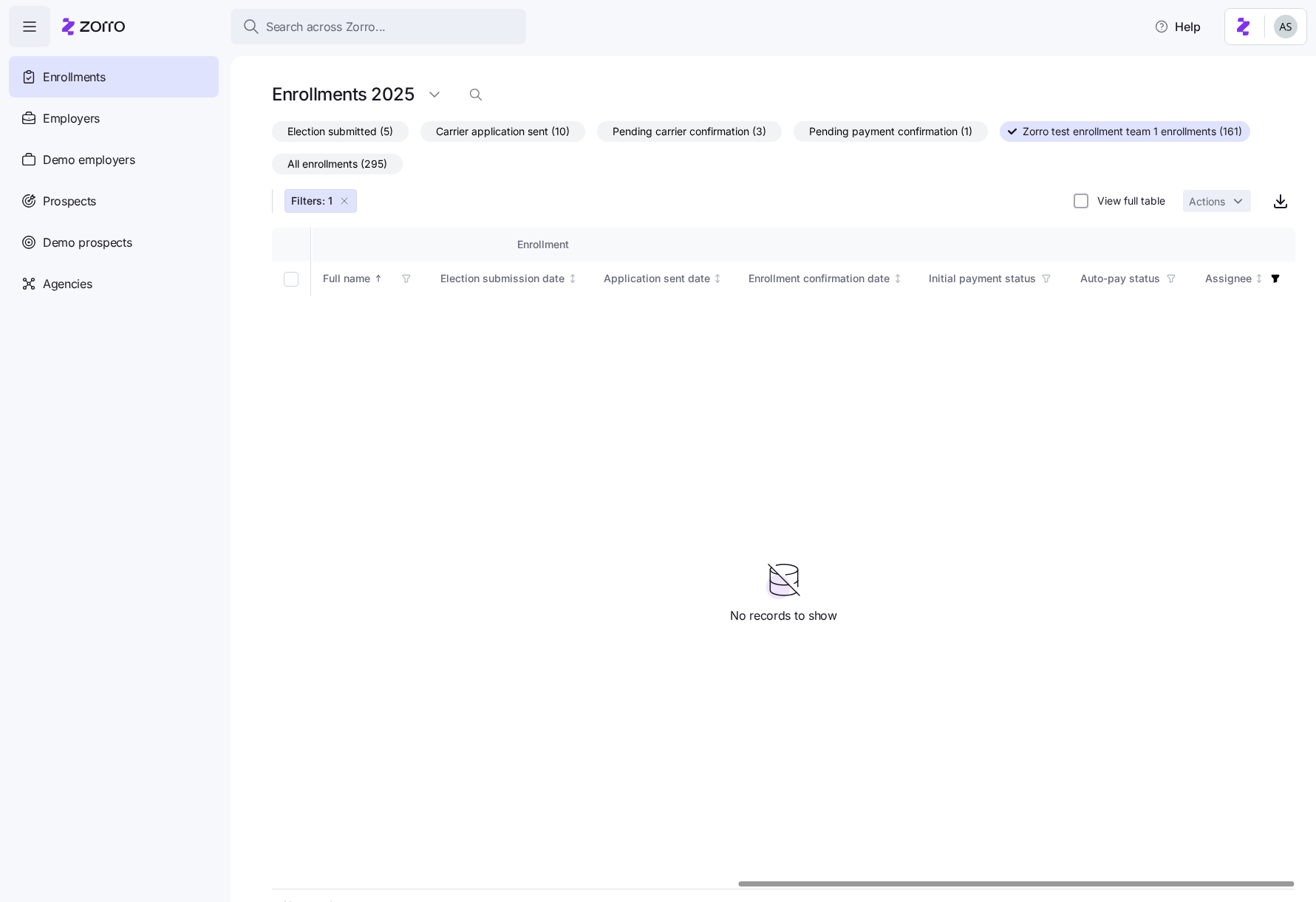
scroll to position [0, 858]
click at [348, 205] on icon "button" at bounding box center [344, 200] width 12 height 12
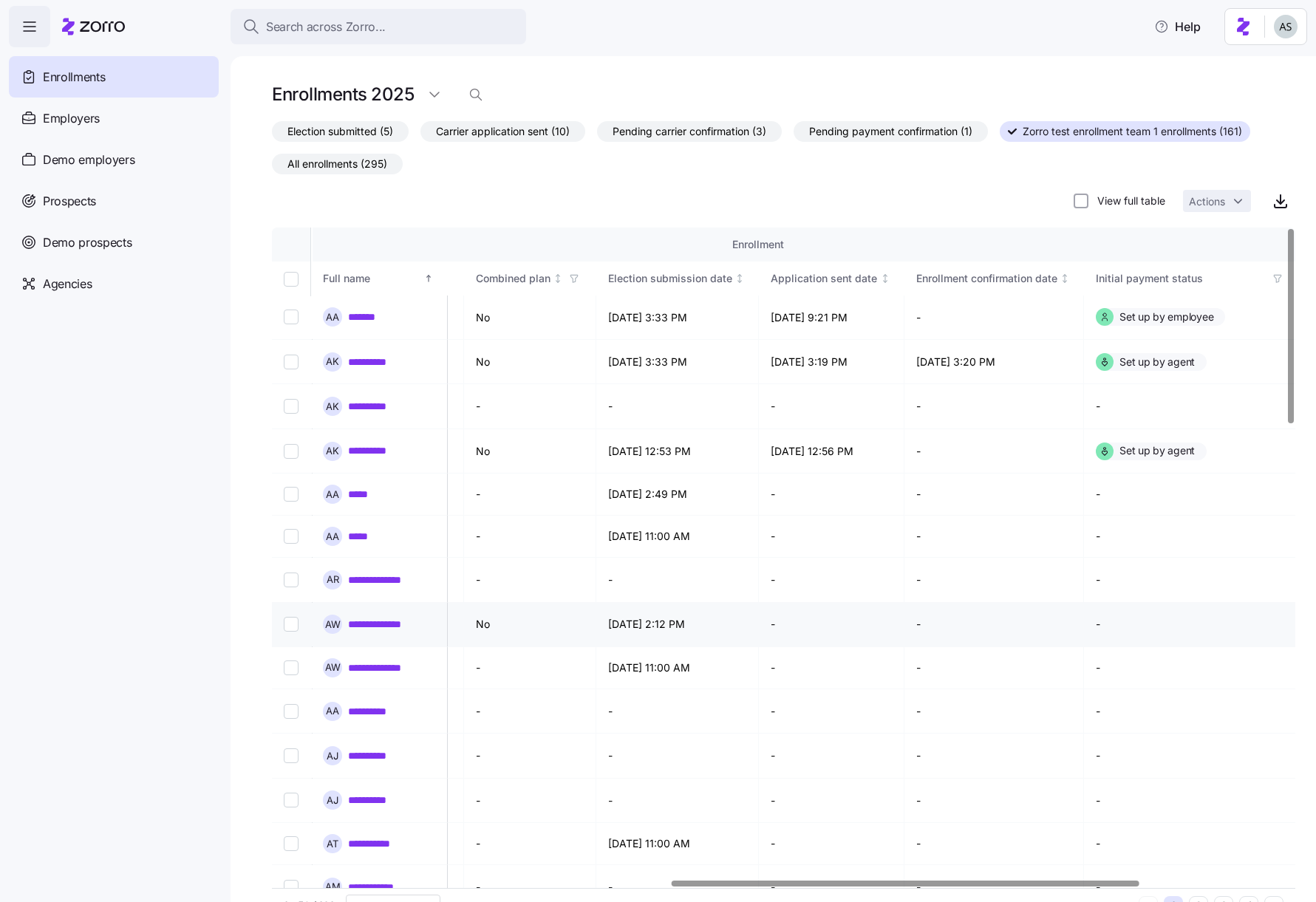
scroll to position [0, 1192]
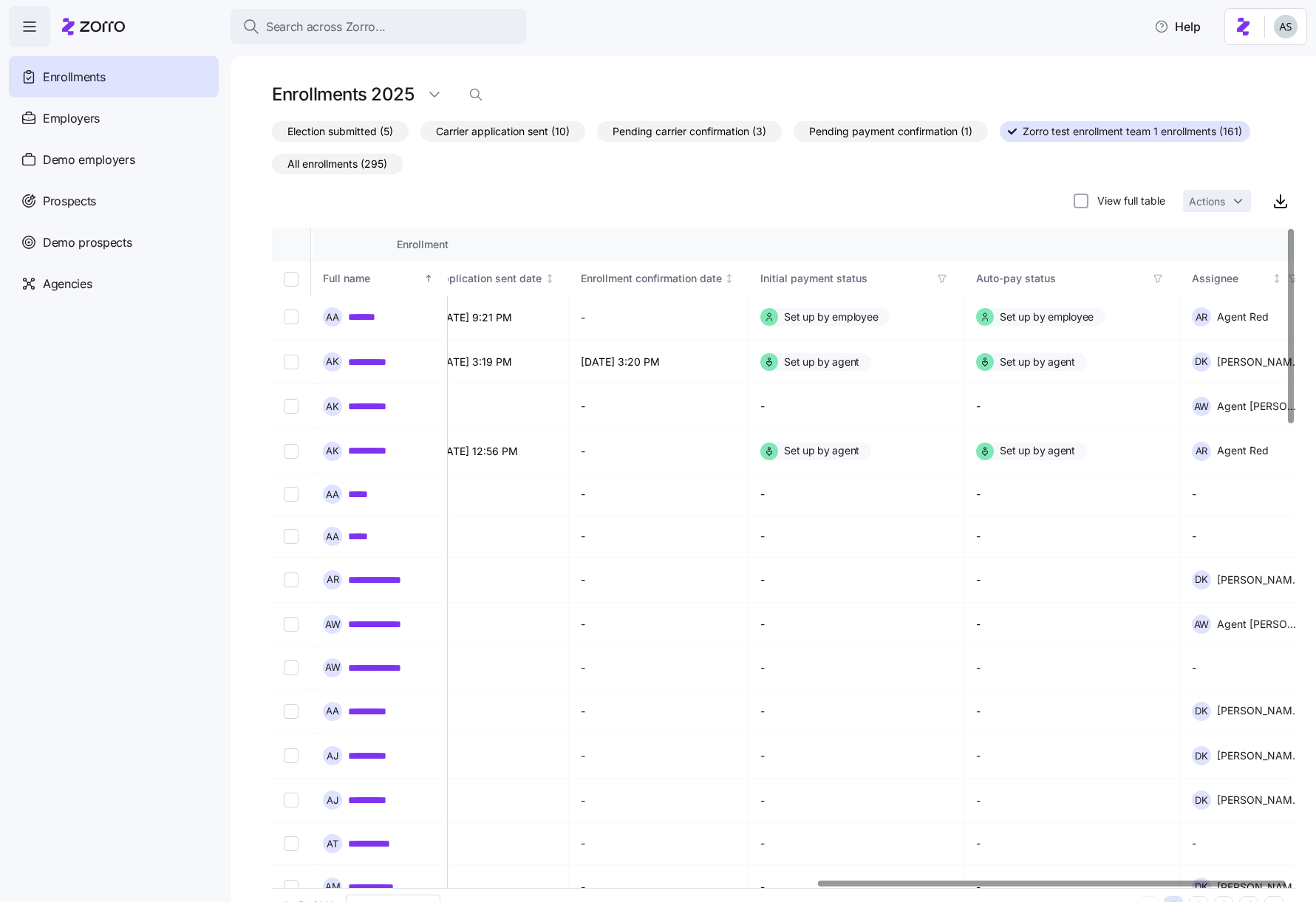
click at [1170, 269] on th "Auto-pay status" at bounding box center [1073, 278] width 216 height 34
click at [1166, 273] on div "Auto-pay status" at bounding box center [1072, 279] width 190 height 16
click at [1165, 276] on span "button" at bounding box center [1158, 279] width 16 height 16
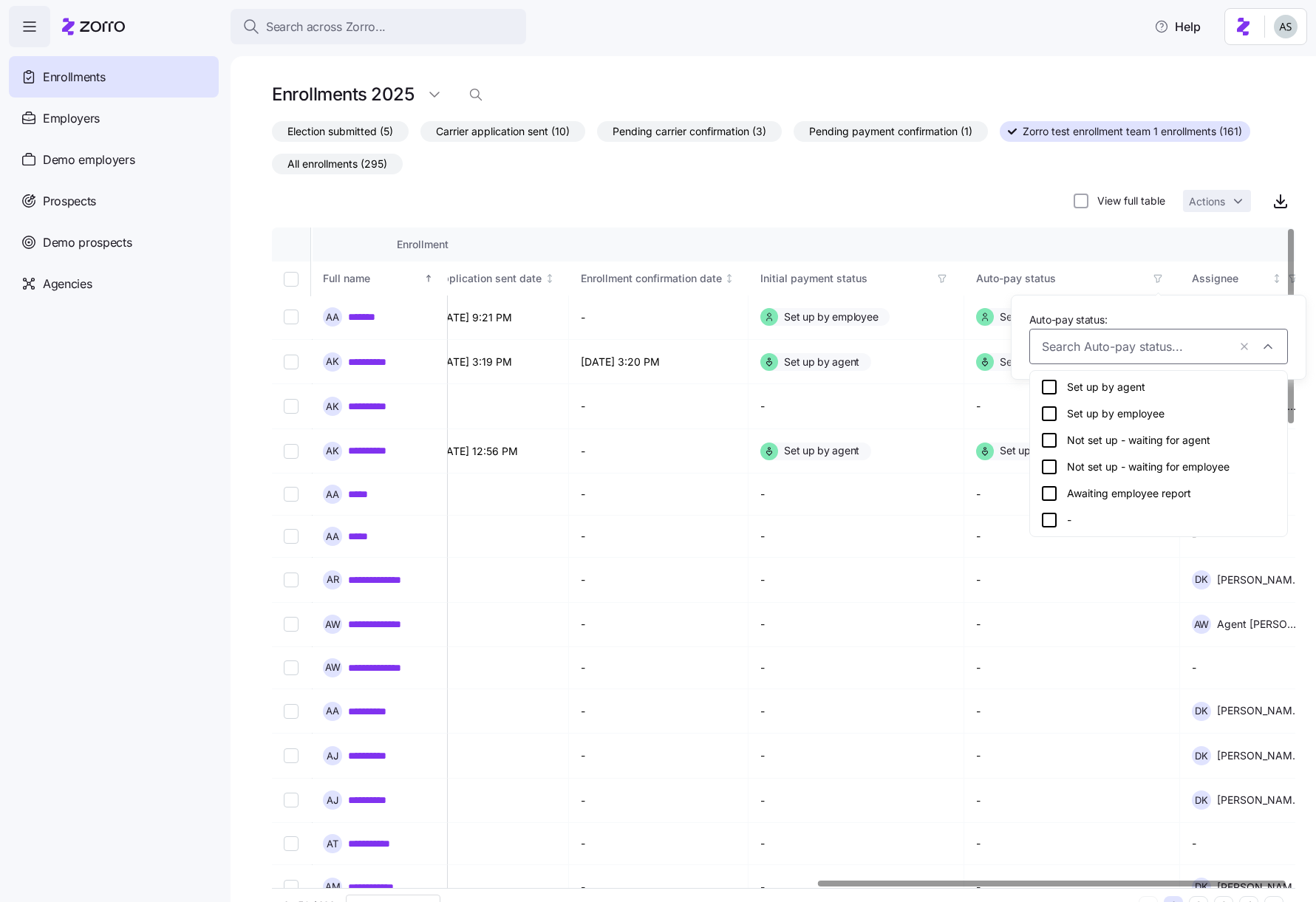
click at [1080, 408] on div "Set up by employee" at bounding box center [1159, 413] width 236 height 17
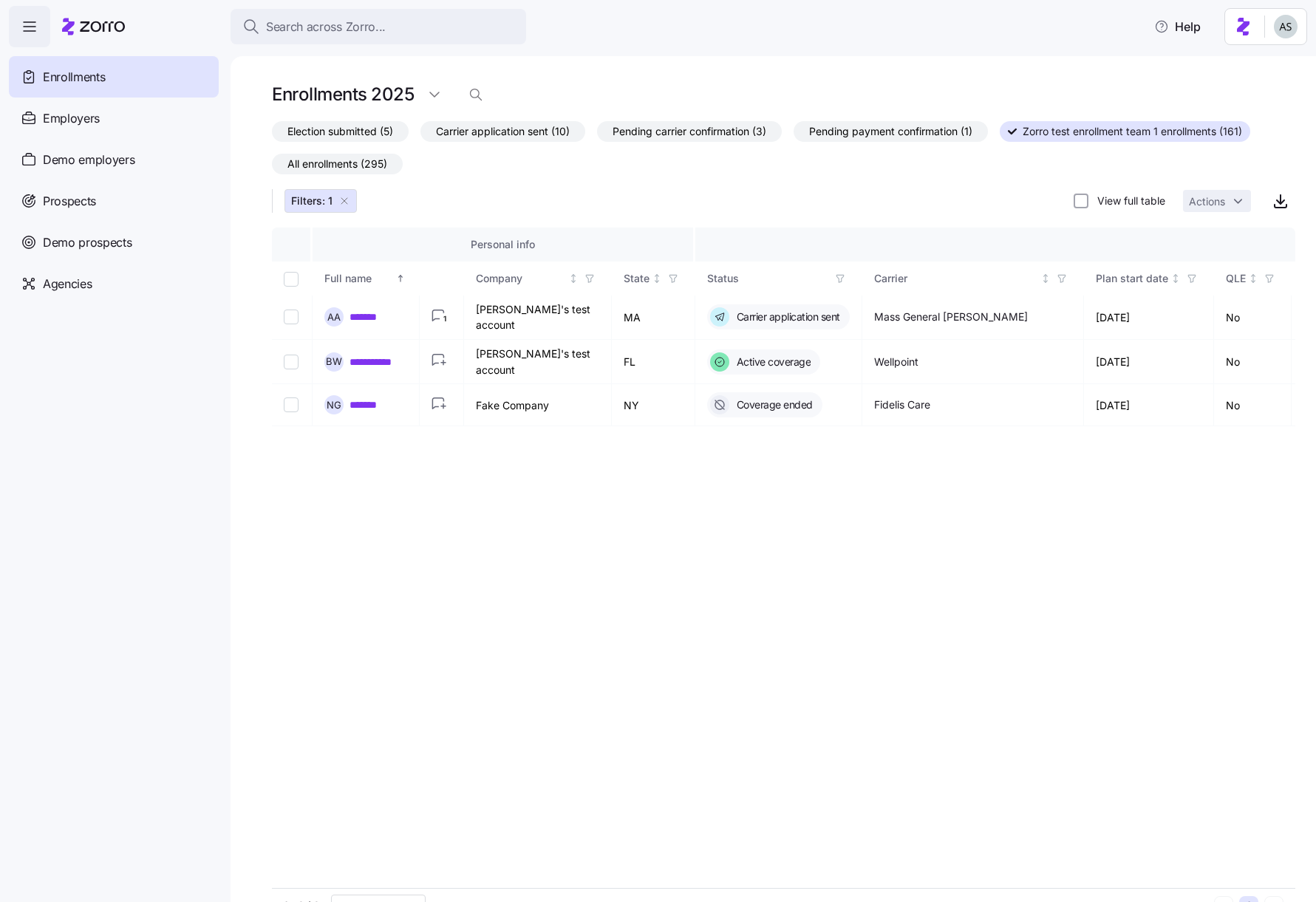
click at [345, 205] on icon "button" at bounding box center [344, 200] width 12 height 12
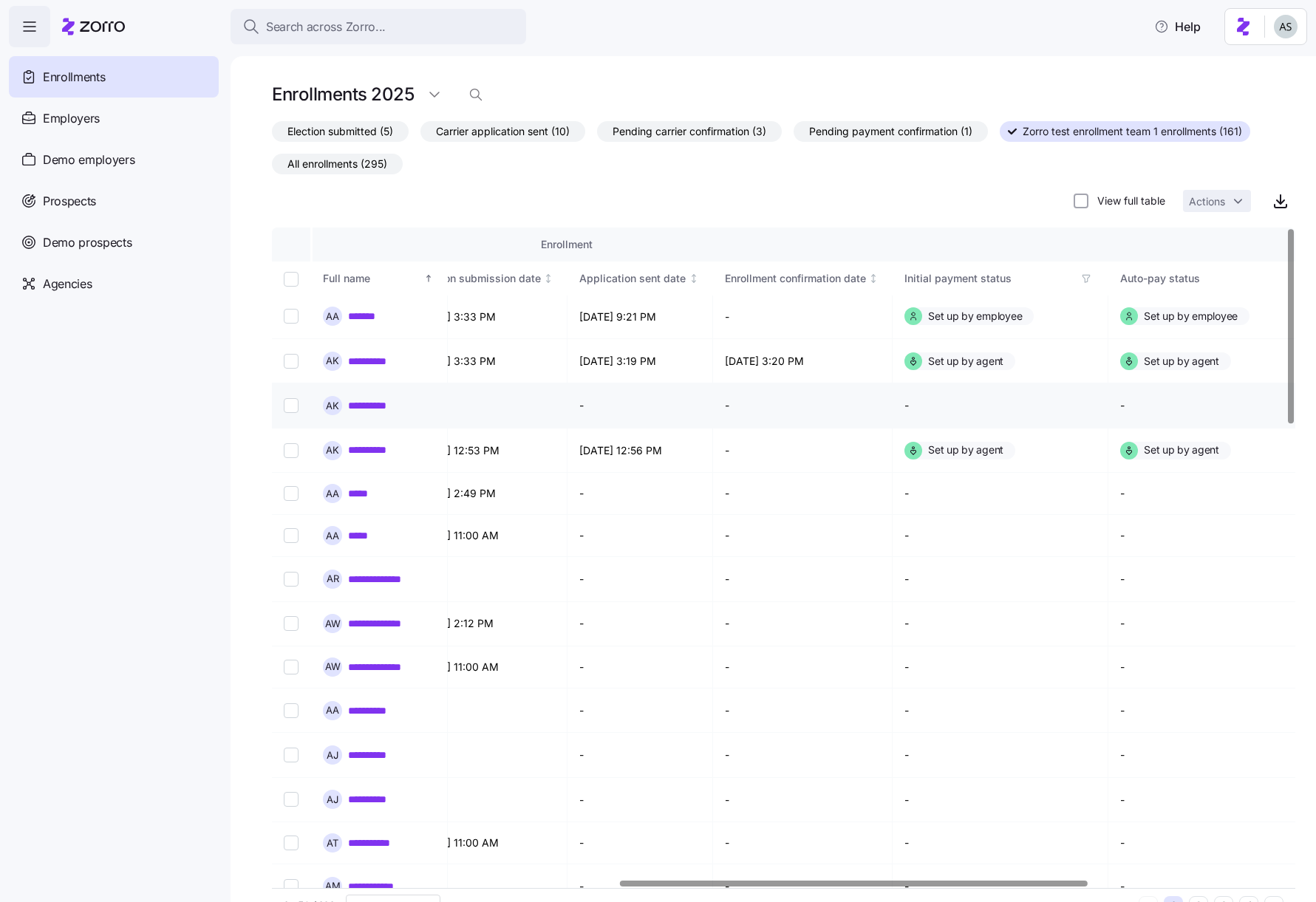
scroll to position [1, 1192]
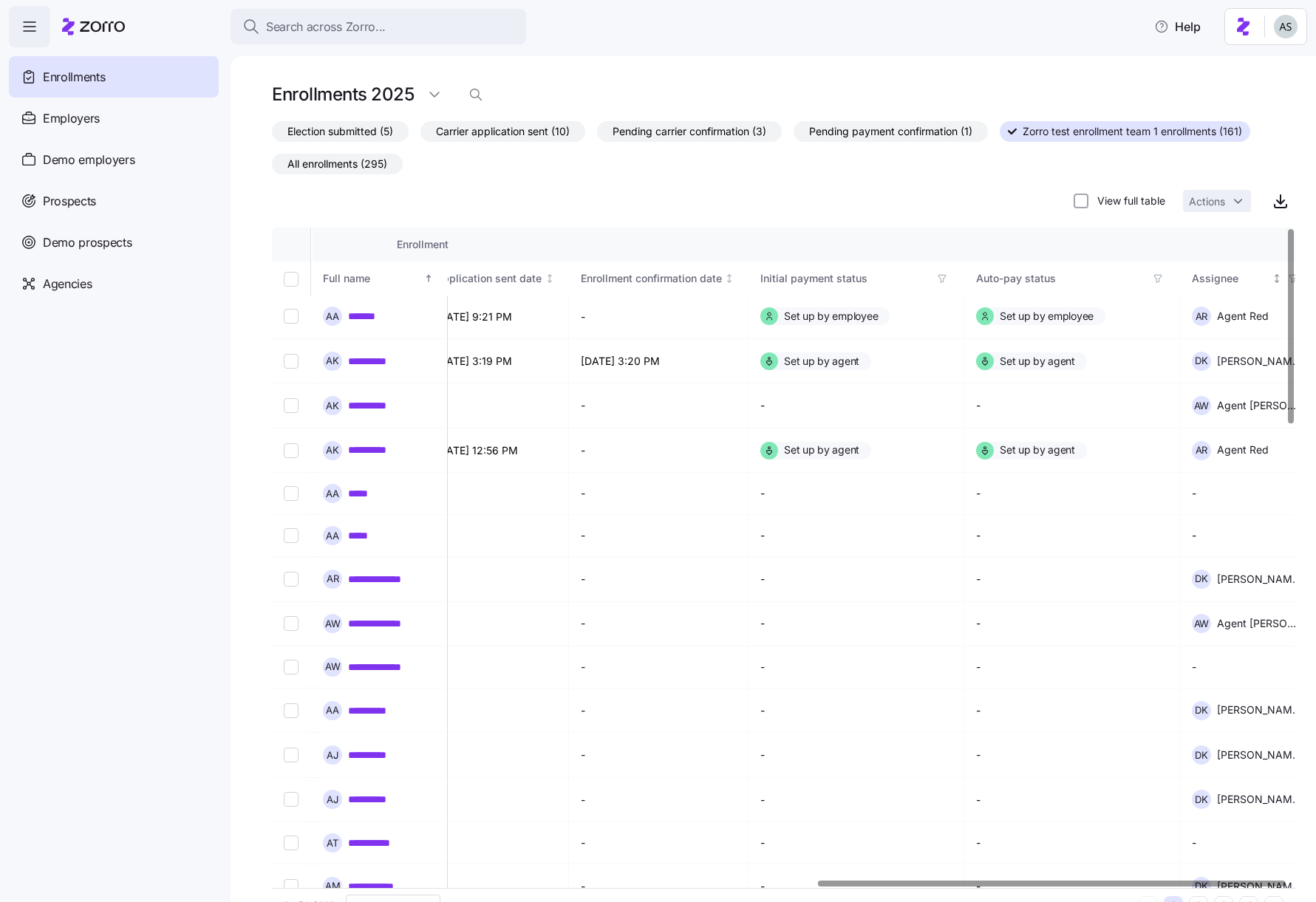
click at [1277, 276] on icon "button" at bounding box center [1292, 278] width 10 height 10
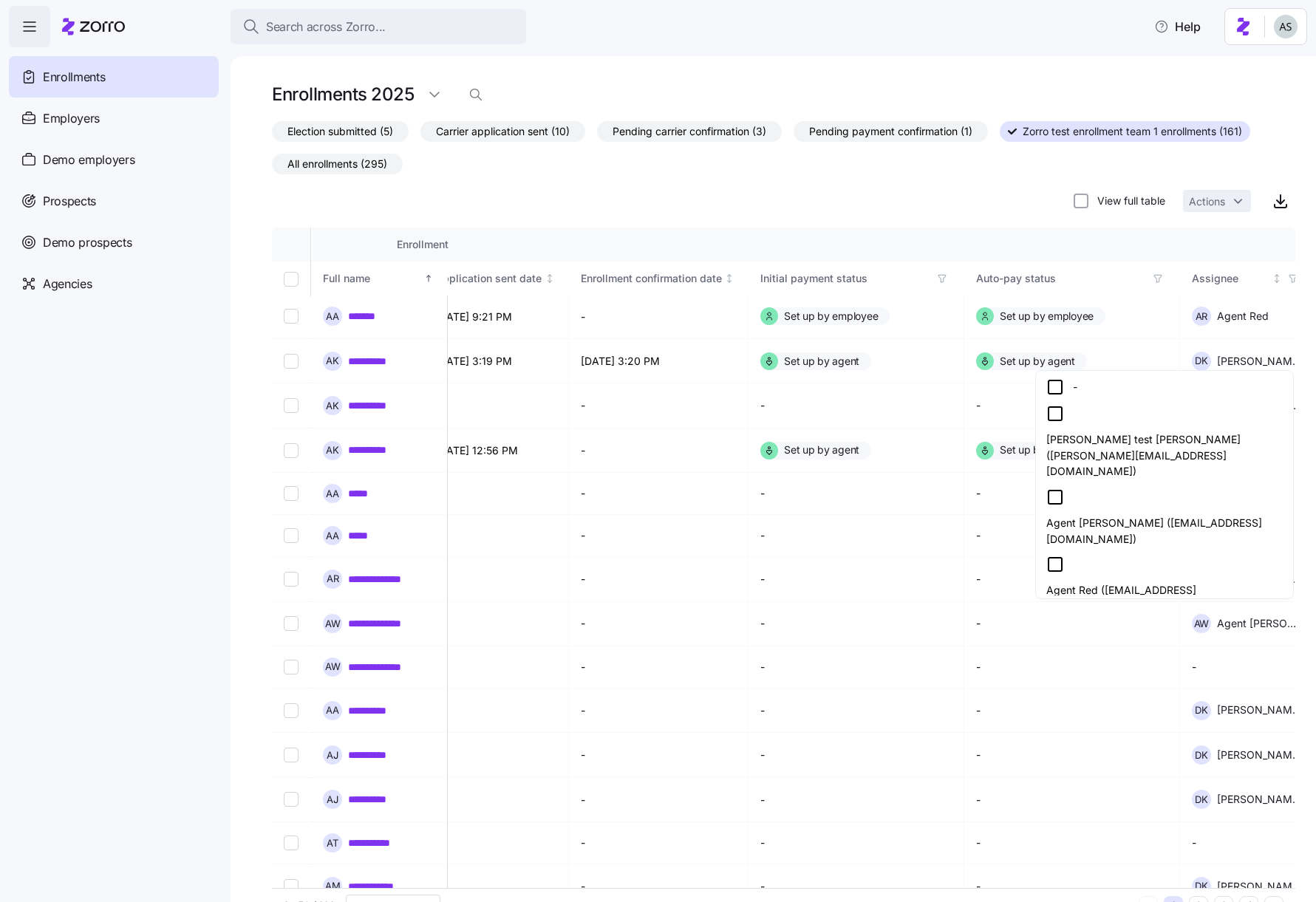
click at [1058, 489] on icon at bounding box center [1054, 497] width 17 height 17
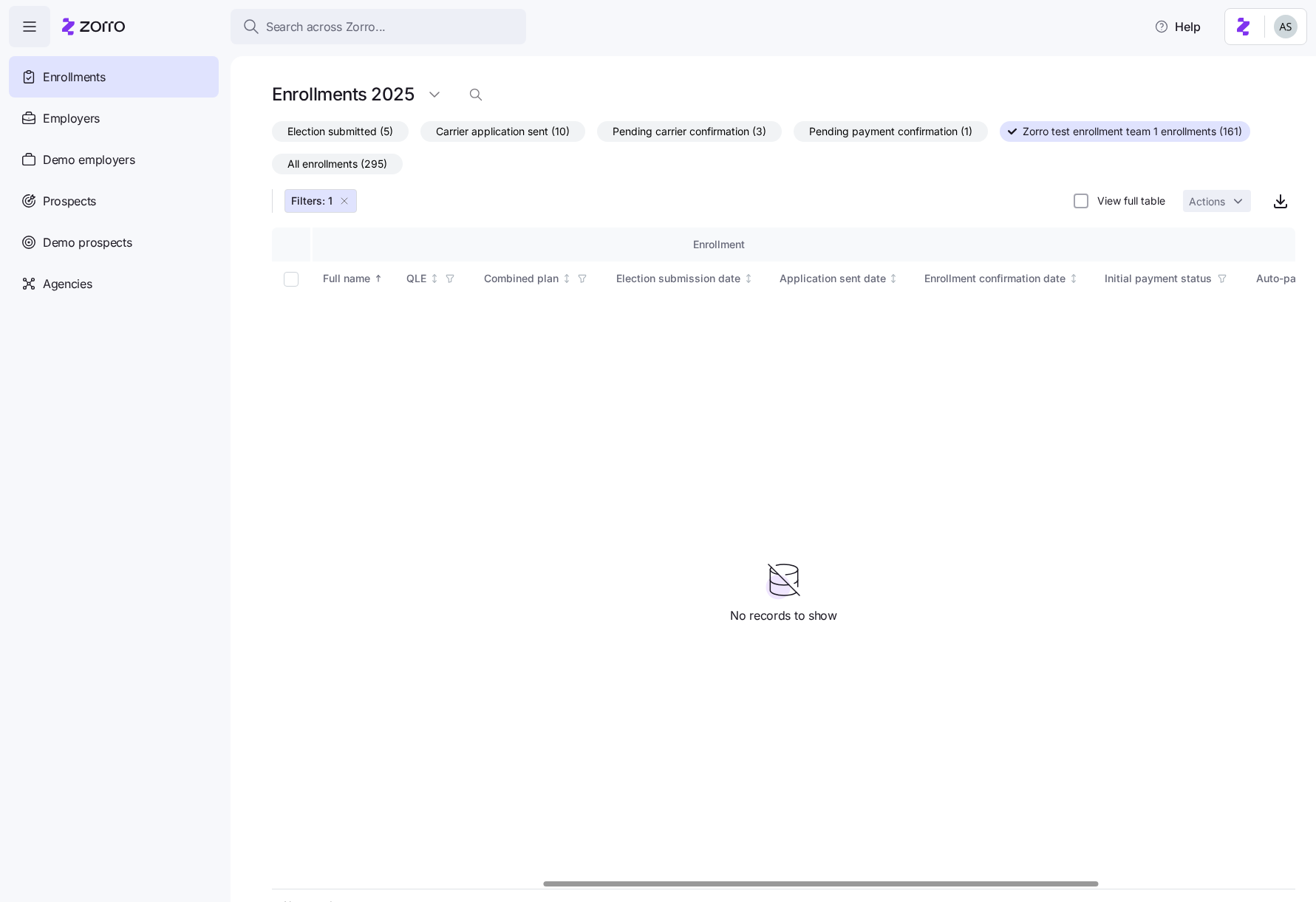
scroll to position [0, 858]
